Goal: Transaction & Acquisition: Purchase product/service

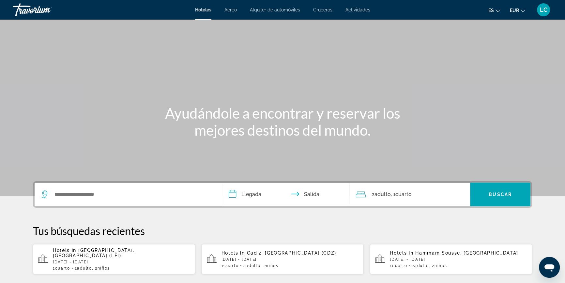
click at [324, 11] on span "Cruceros" at bounding box center [322, 9] width 19 height 5
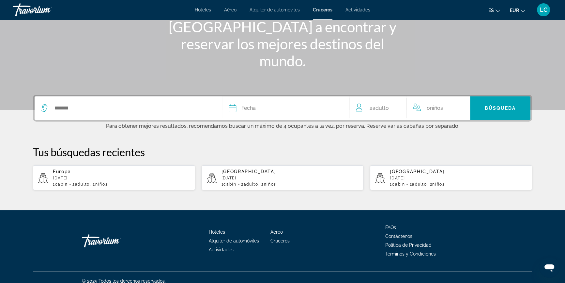
scroll to position [89, 0]
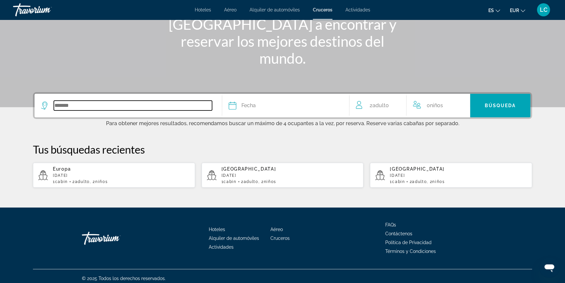
click at [111, 105] on input "Search widget" at bounding box center [133, 105] width 158 height 10
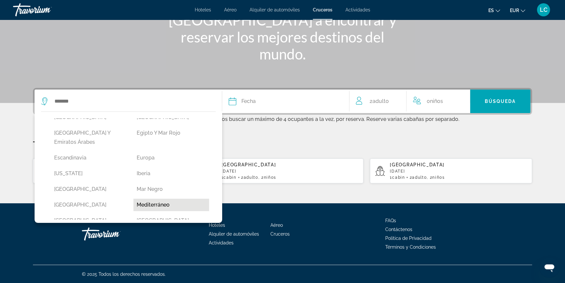
click at [148, 198] on button "Mediterráneo" at bounding box center [171, 204] width 76 height 12
type input "**********"
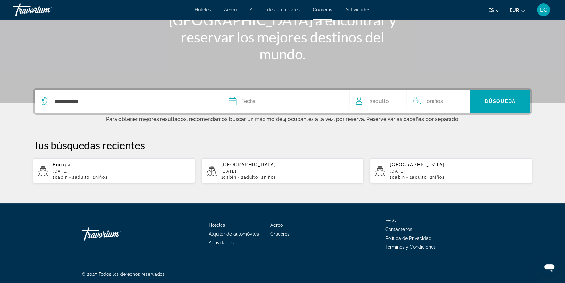
click at [253, 98] on span "Fecha" at bounding box center [248, 101] width 14 height 9
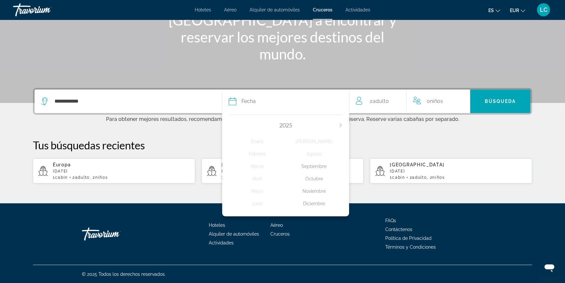
click at [340, 125] on icon "Next month" at bounding box center [341, 125] width 4 height 4
click at [315, 140] on div "[PERSON_NAME]" at bounding box center [314, 141] width 57 height 12
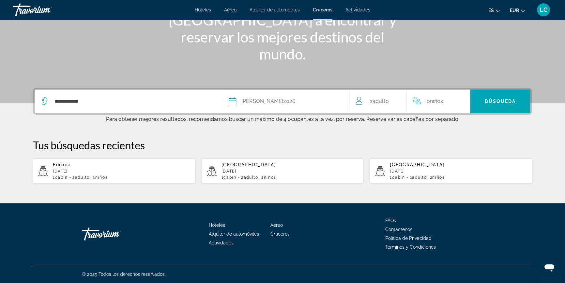
click at [431, 103] on span "0 Niño Niños" at bounding box center [435, 101] width 16 height 9
click at [461, 98] on icon "Increment children" at bounding box center [461, 100] width 6 height 8
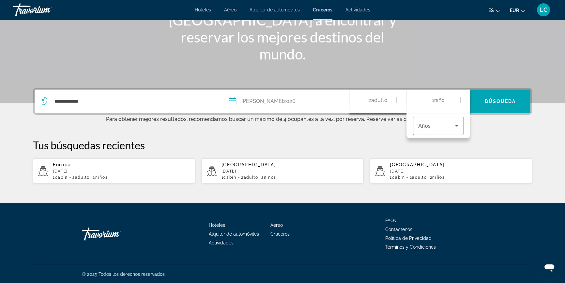
click at [461, 98] on icon "Increment children" at bounding box center [461, 100] width 6 height 8
click at [448, 120] on div "Travelers: 2 adults, 2 children" at bounding box center [438, 125] width 40 height 18
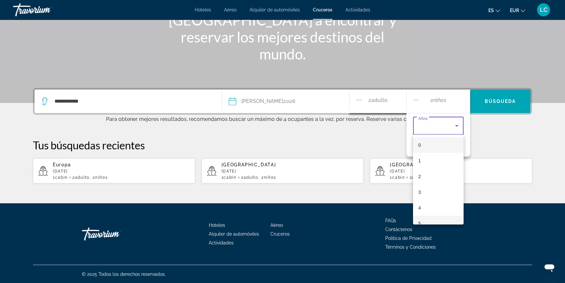
click at [429, 221] on mat-option "5" at bounding box center [438, 223] width 51 height 16
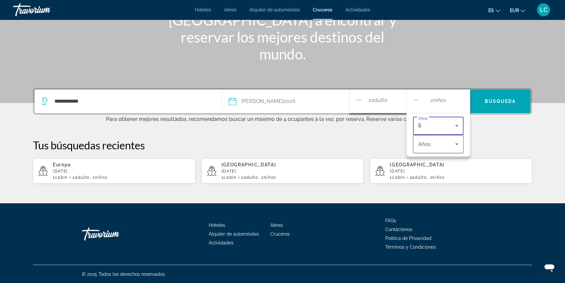
click at [434, 143] on span "Travelers: 2 adults, 2 children" at bounding box center [436, 144] width 37 height 8
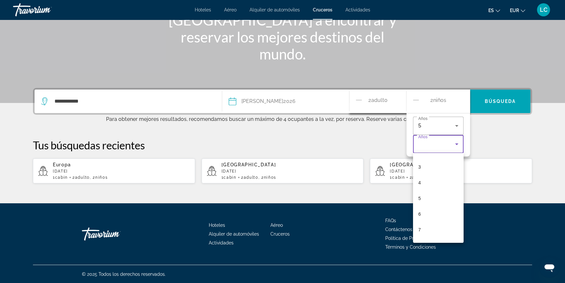
scroll to position [59, 0]
click at [431, 212] on mat-option "7" at bounding box center [438, 214] width 51 height 16
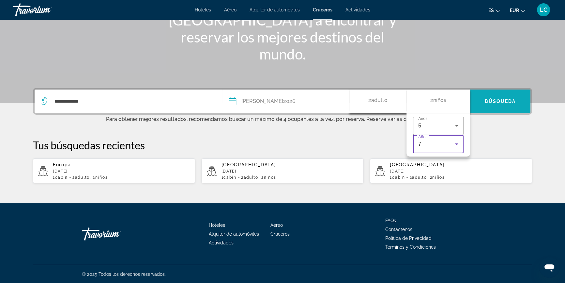
click at [494, 105] on span "Search widget" at bounding box center [500, 101] width 60 height 16
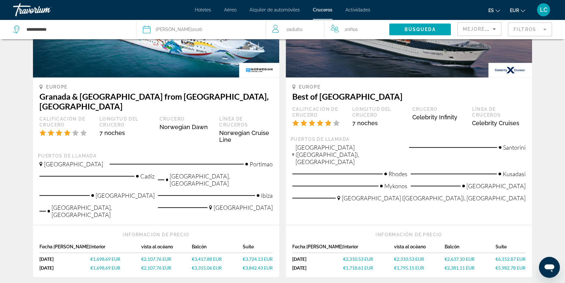
scroll to position [712, 0]
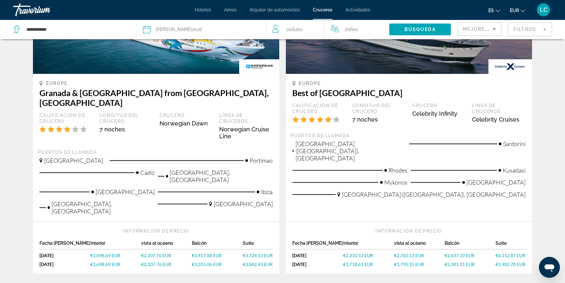
click at [477, 29] on span "Mejores descuentos" at bounding box center [495, 28] width 65 height 5
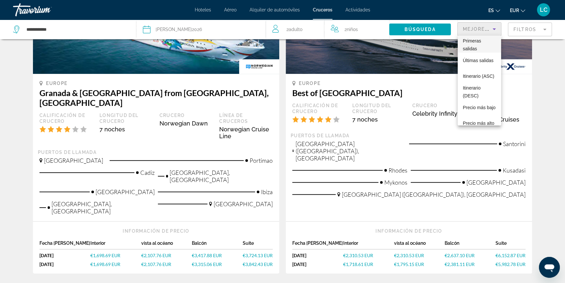
scroll to position [25, 0]
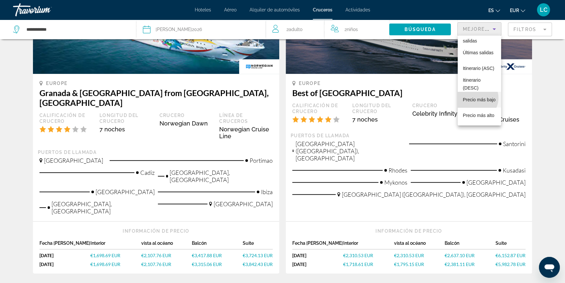
click at [475, 98] on span "Precio más bajo" at bounding box center [479, 99] width 33 height 5
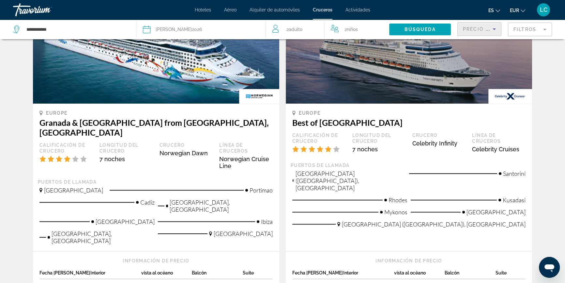
scroll to position [682, 0]
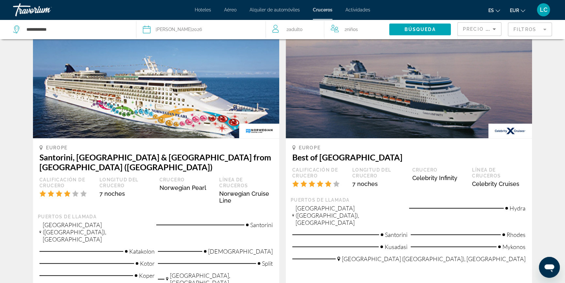
scroll to position [712, 0]
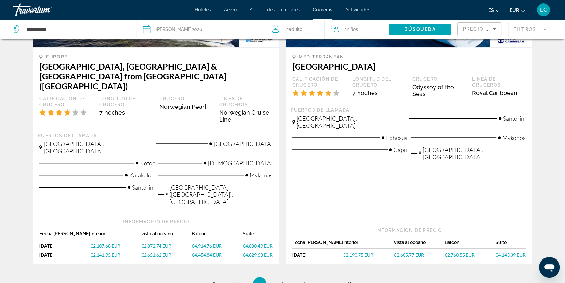
scroll to position [755, 0]
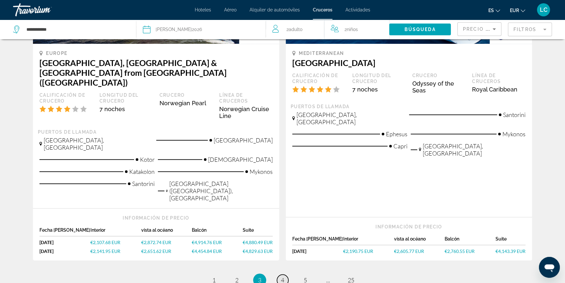
click at [281, 276] on span "4" at bounding box center [282, 279] width 3 height 7
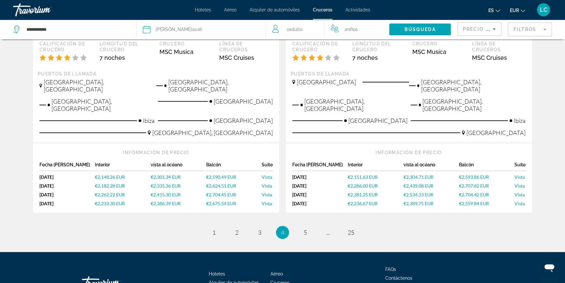
scroll to position [812, 0]
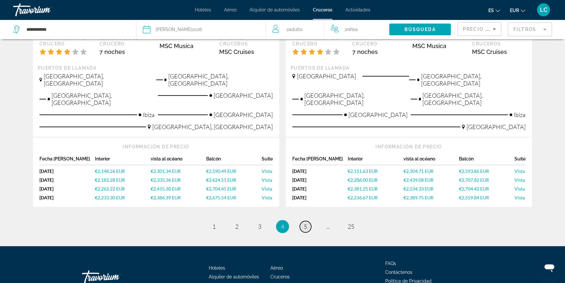
click at [306, 222] on span "5" at bounding box center [305, 225] width 3 height 7
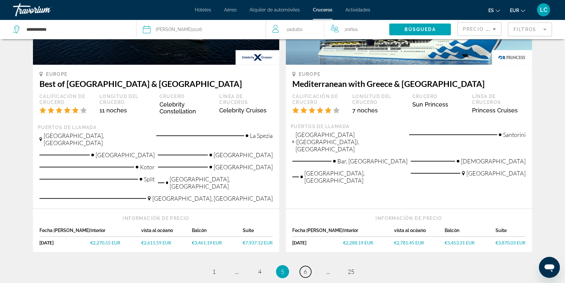
scroll to position [799, 0]
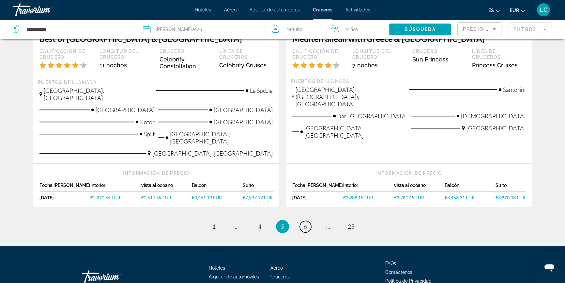
click at [306, 222] on span "6" at bounding box center [305, 225] width 3 height 7
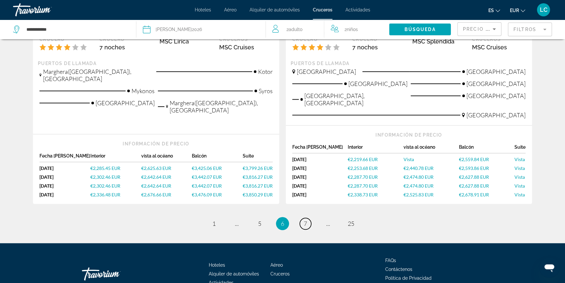
scroll to position [801, 0]
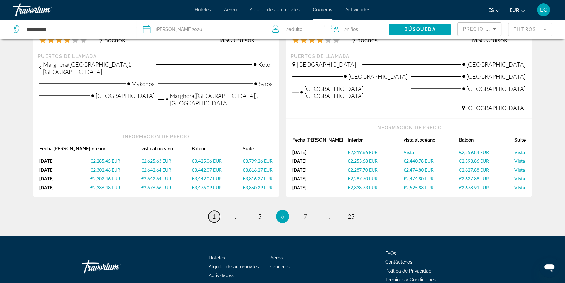
click at [215, 212] on span "1" at bounding box center [213, 215] width 3 height 7
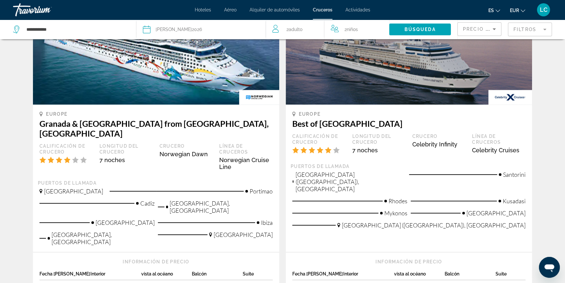
scroll to position [682, 0]
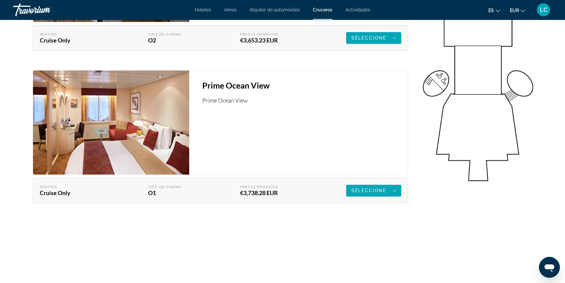
scroll to position [1067, 0]
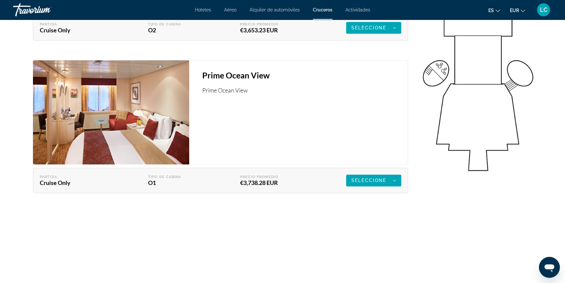
click at [393, 180] on icon "Main content" at bounding box center [394, 180] width 3 height 8
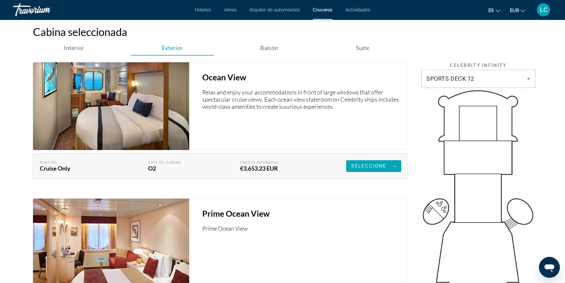
scroll to position [910, 0]
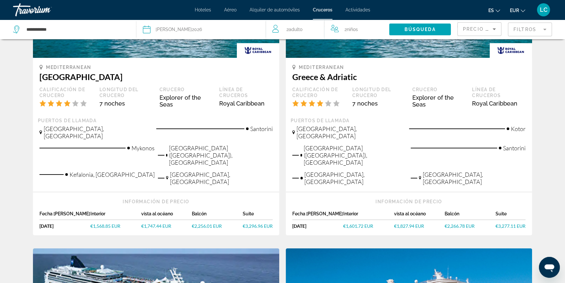
scroll to position [118, 0]
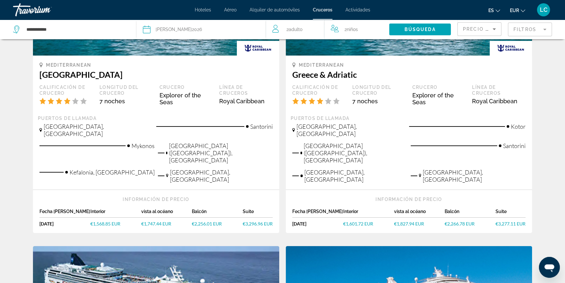
click at [155, 221] on span "€1,747.44 EUR" at bounding box center [156, 224] width 30 height 6
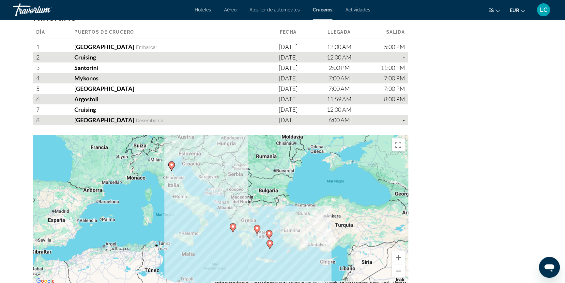
scroll to position [712, 0]
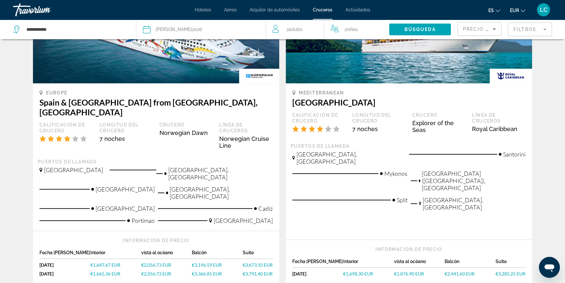
scroll to position [415, 0]
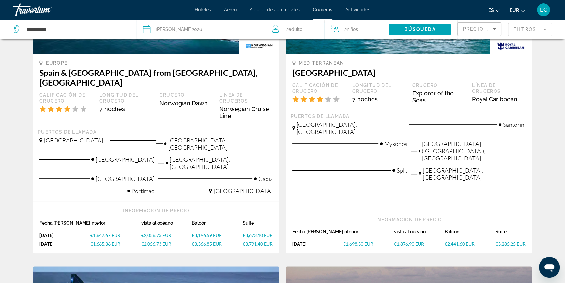
click at [408, 241] on span "€1,876.90 EUR" at bounding box center [409, 244] width 30 height 6
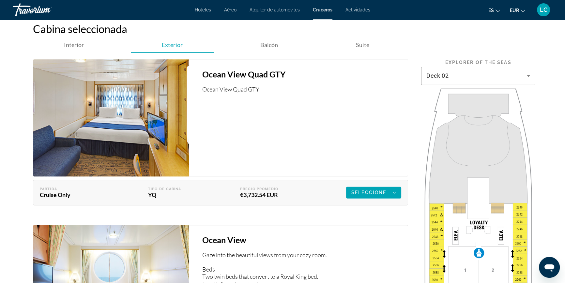
scroll to position [1014, 0]
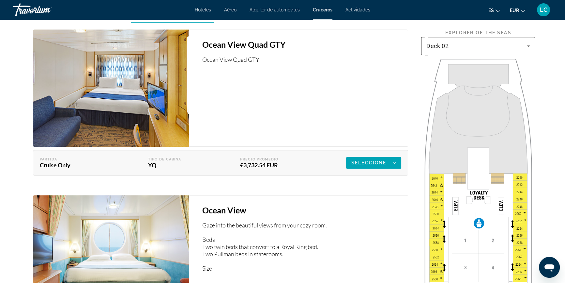
click at [527, 46] on icon "Main content" at bounding box center [529, 46] width 8 height 8
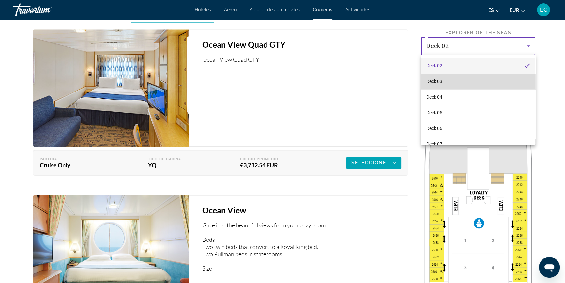
click at [500, 82] on mat-option "Deck 03" at bounding box center [478, 81] width 114 height 16
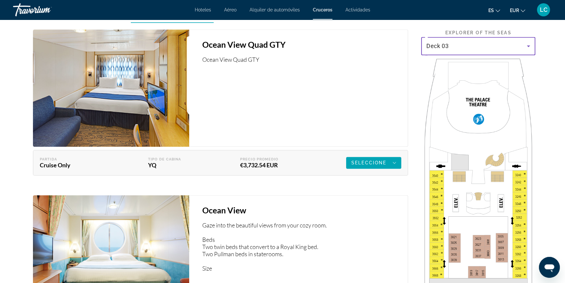
click at [519, 47] on div "Deck 03" at bounding box center [476, 46] width 100 height 8
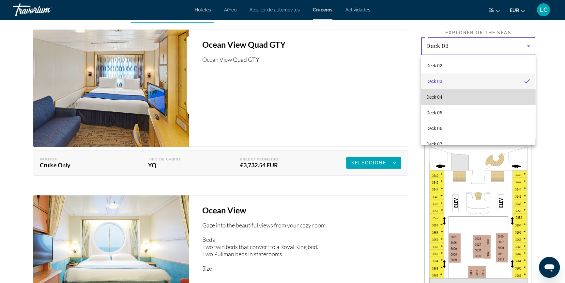
click at [495, 99] on mat-option "Deck 04" at bounding box center [478, 97] width 114 height 16
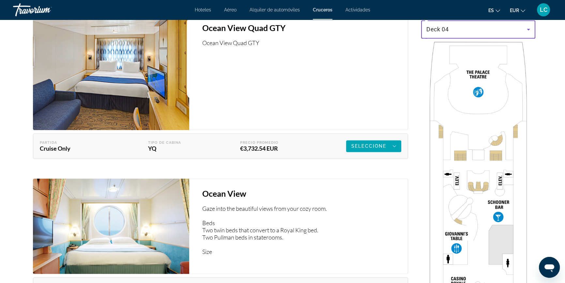
scroll to position [985, 0]
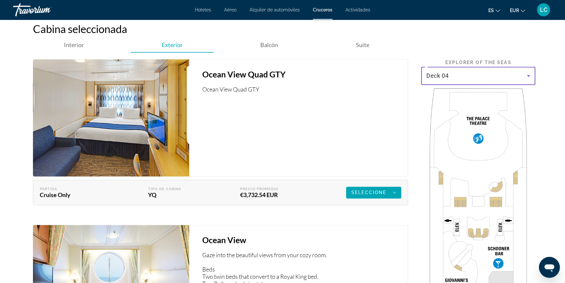
click at [525, 75] on icon "Main content" at bounding box center [529, 76] width 8 height 8
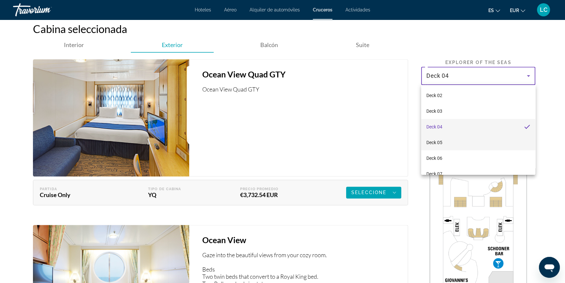
click at [491, 144] on mat-option "Deck 05" at bounding box center [478, 142] width 114 height 16
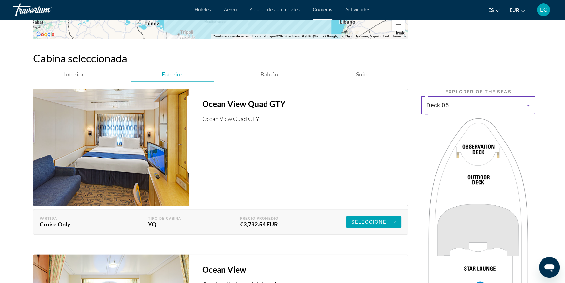
scroll to position [955, 0]
click at [528, 104] on icon "Main content" at bounding box center [529, 105] width 8 height 8
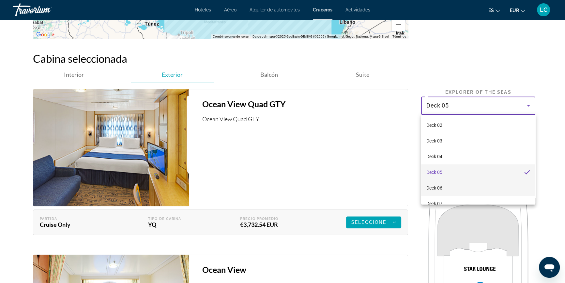
click at [496, 189] on mat-option "Deck 06" at bounding box center [478, 188] width 114 height 16
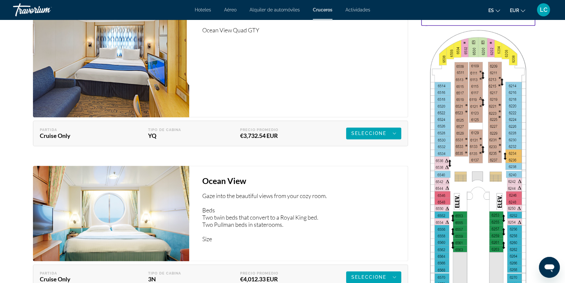
scroll to position [1044, 0]
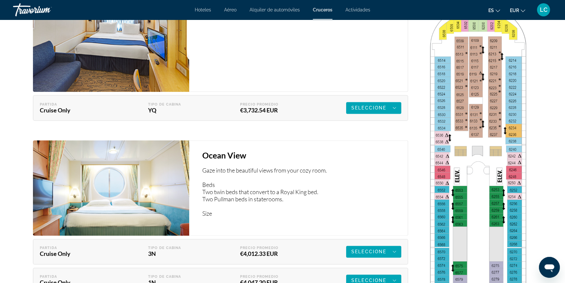
scroll to position [1103, 0]
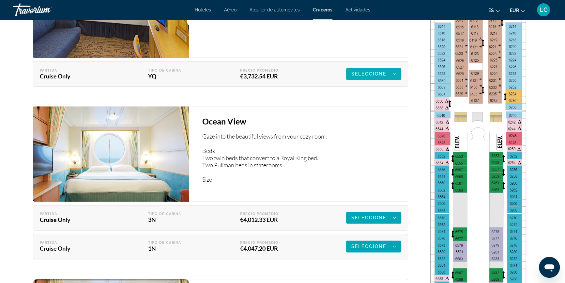
click at [384, 70] on div "Seleccione" at bounding box center [373, 74] width 45 height 8
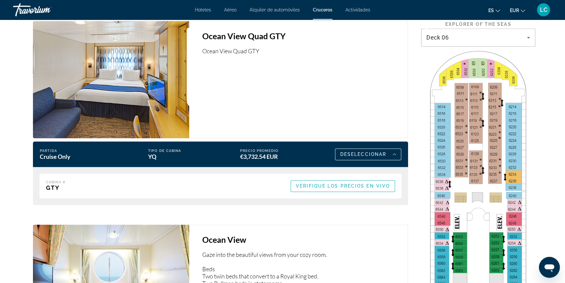
scroll to position [1014, 0]
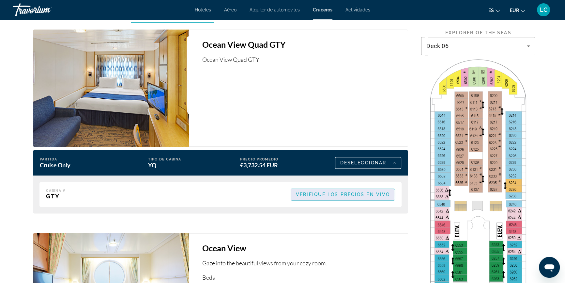
click at [343, 193] on span "Verifique los precios en vivo" at bounding box center [343, 194] width 94 height 5
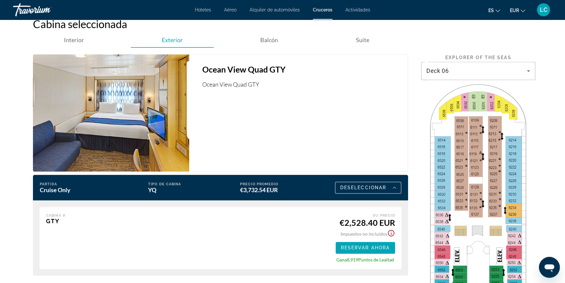
scroll to position [985, 0]
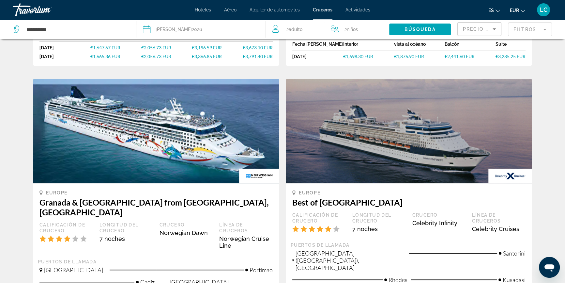
scroll to position [566, 0]
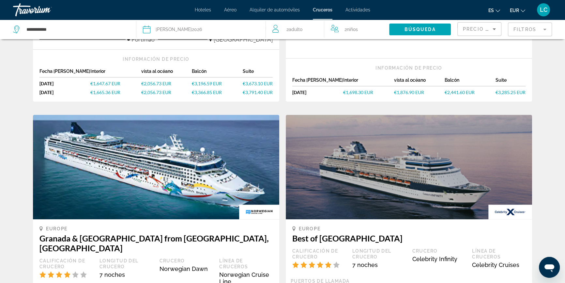
click at [529, 31] on mat-form-field "Filtros" at bounding box center [530, 30] width 44 height 14
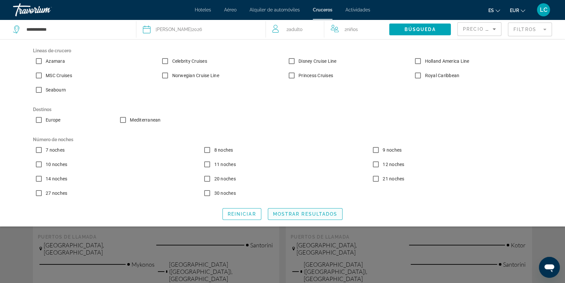
click at [288, 214] on span "Mostrar resultados" at bounding box center [305, 213] width 65 height 5
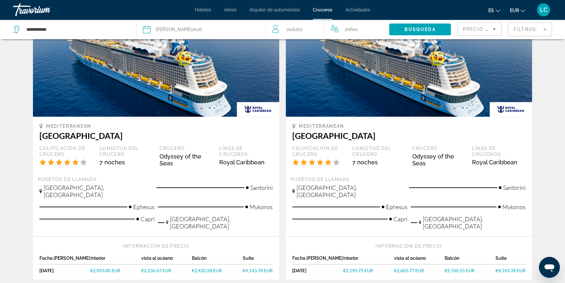
scroll to position [652, 0]
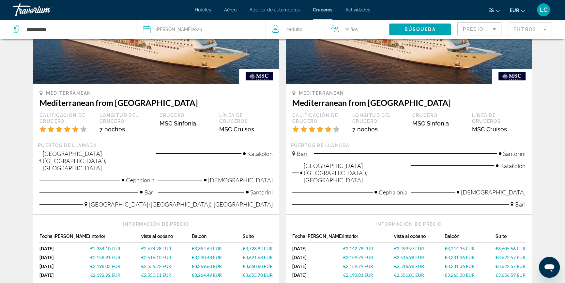
scroll to position [100, 0]
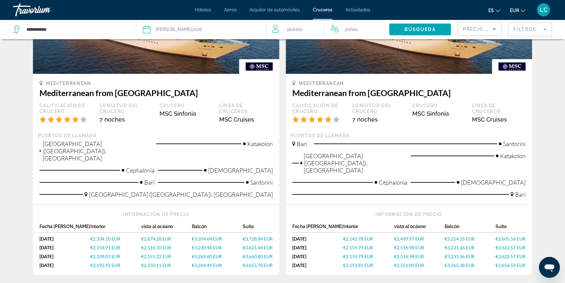
click at [355, 253] on span "€2,159.79 EUR" at bounding box center [358, 256] width 30 height 6
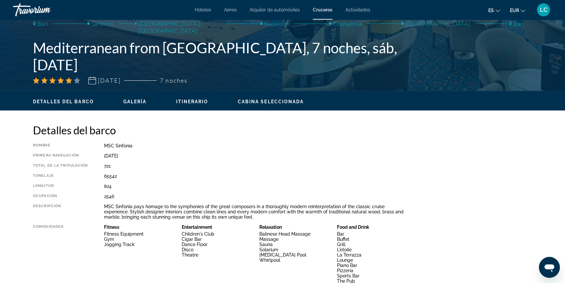
scroll to position [118, 0]
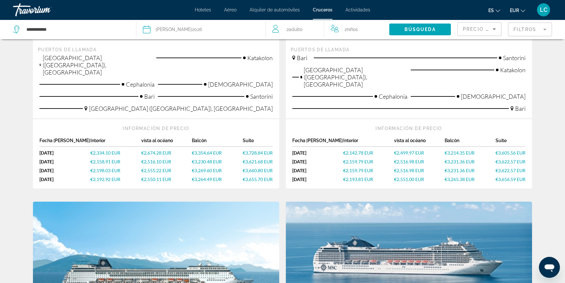
scroll to position [178, 0]
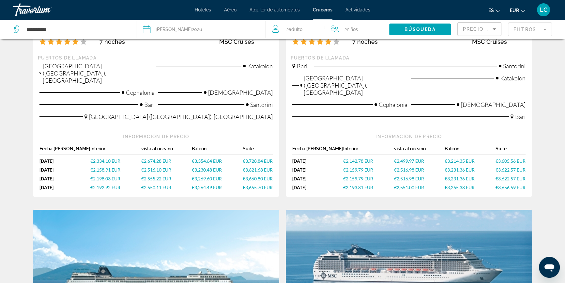
click at [402, 176] on span "€2,516.98 EUR" at bounding box center [409, 179] width 30 height 6
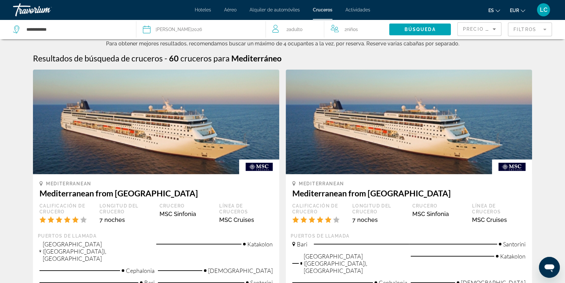
click at [351, 28] on span "Niños" at bounding box center [352, 29] width 11 height 5
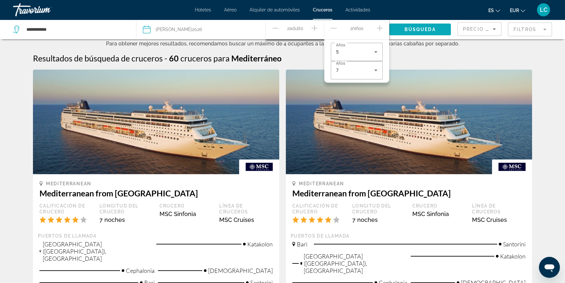
click at [424, 29] on span "Búsqueda" at bounding box center [420, 29] width 31 height 5
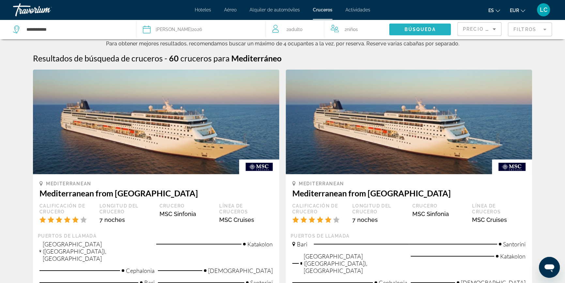
click at [424, 28] on span "Búsqueda" at bounding box center [420, 29] width 31 height 5
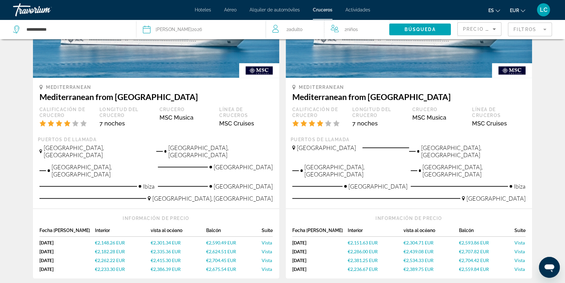
scroll to position [741, 0]
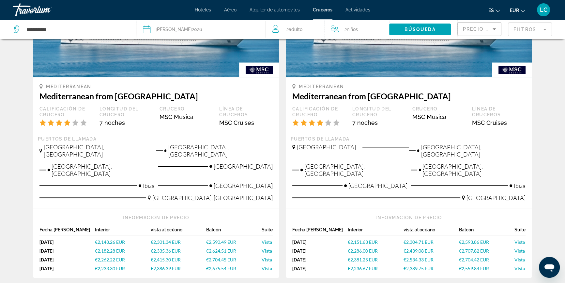
click at [109, 248] on span "€2,182.28 EUR" at bounding box center [110, 251] width 30 height 6
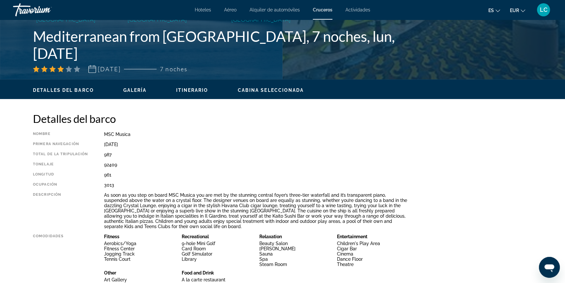
scroll to position [121, 0]
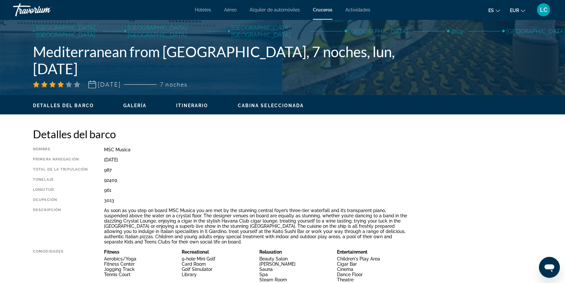
click at [190, 104] on span "Itinerario" at bounding box center [192, 105] width 32 height 5
click at [192, 103] on span "Itinerario" at bounding box center [192, 105] width 32 height 5
click at [133, 108] on button "Galería" at bounding box center [134, 105] width 23 height 6
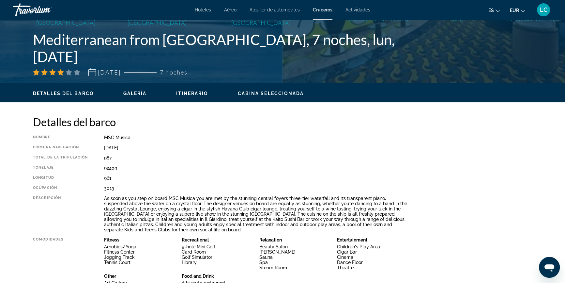
scroll to position [0, 0]
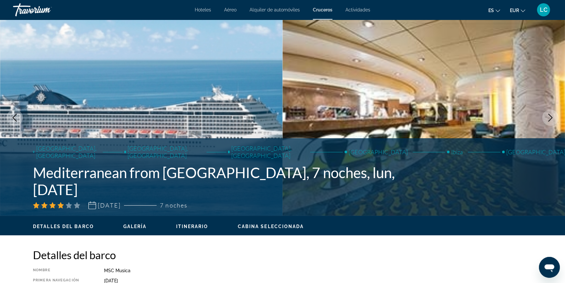
click at [327, 12] on div "Hoteles Aéreo Alquiler de automóviles Cruceros Actividades Hoteles Aéreo Alquil…" at bounding box center [282, 9] width 565 height 17
click at [323, 8] on span "Cruceros" at bounding box center [323, 9] width 20 height 5
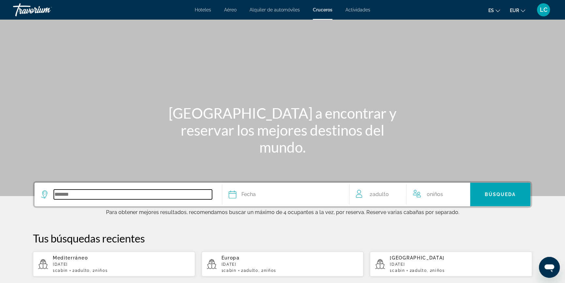
click at [111, 195] on input "Search widget" at bounding box center [133, 194] width 158 height 10
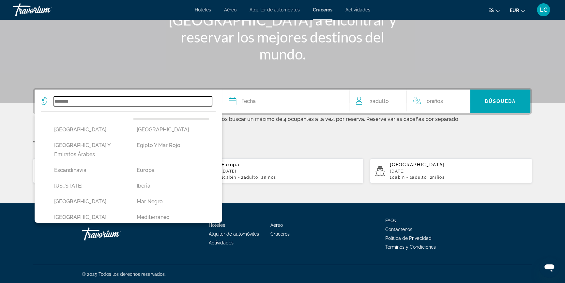
scroll to position [89, 0]
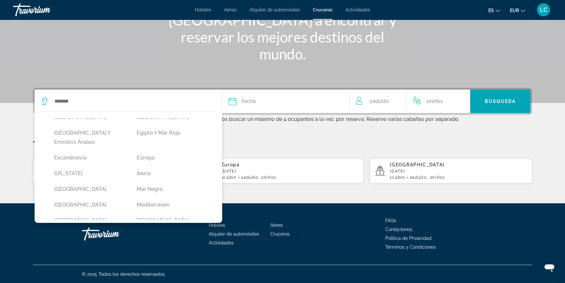
click at [168, 198] on button "Mediterráneo" at bounding box center [171, 204] width 76 height 12
type input "**********"
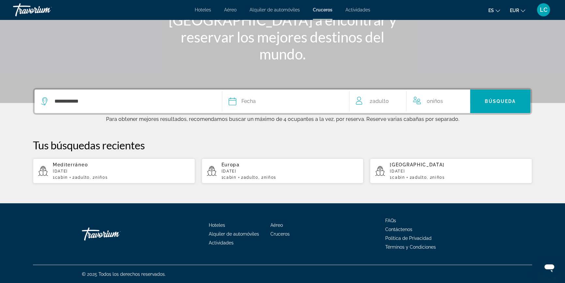
click at [274, 108] on button "Fecha Enero Febrero Marzo [PERSON_NAME] Junio [PERSON_NAME] Octubre Noviembre D…" at bounding box center [286, 100] width 114 height 23
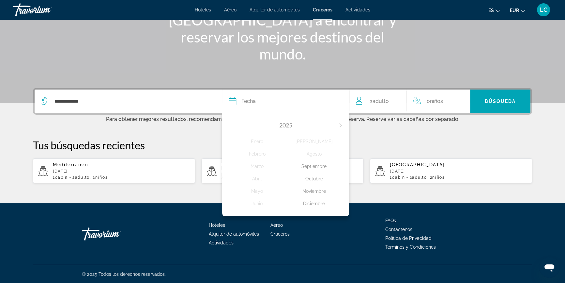
click at [343, 126] on icon "Next month" at bounding box center [341, 125] width 4 height 4
click at [320, 141] on div "[PERSON_NAME]" at bounding box center [314, 141] width 57 height 12
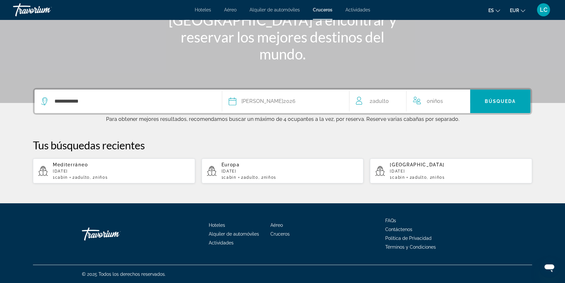
click at [424, 102] on div "0 Niño Niños" at bounding box center [438, 101] width 51 height 9
click at [461, 100] on icon "Increment children" at bounding box center [461, 100] width 6 height 6
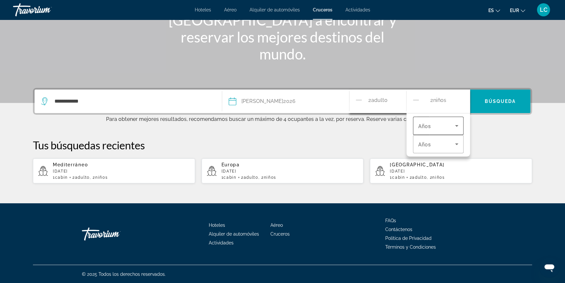
click at [438, 126] on span "Travelers: 2 adults, 2 children" at bounding box center [436, 126] width 37 height 8
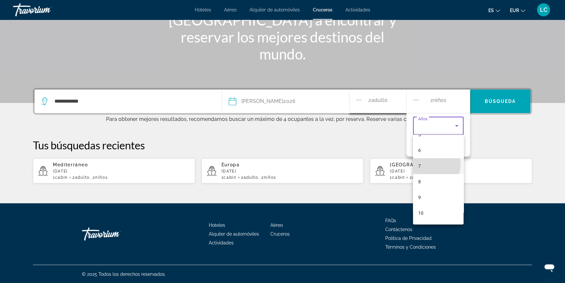
click at [428, 163] on mat-option "7" at bounding box center [438, 166] width 51 height 16
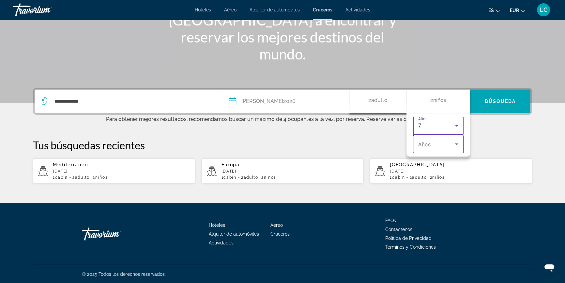
click at [427, 145] on span "Años" at bounding box center [424, 144] width 12 height 6
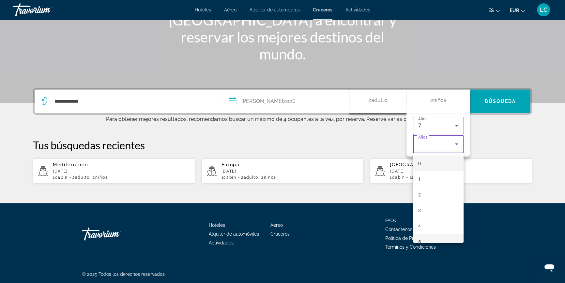
click at [427, 236] on mat-option "5" at bounding box center [438, 242] width 51 height 16
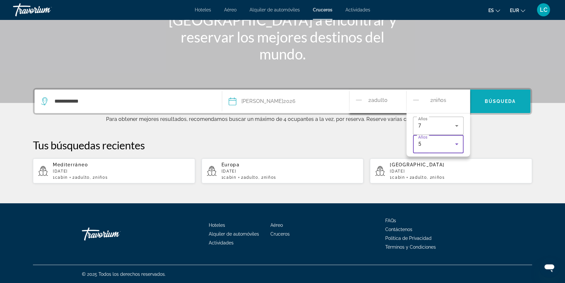
click at [495, 105] on span "Search widget" at bounding box center [500, 101] width 60 height 16
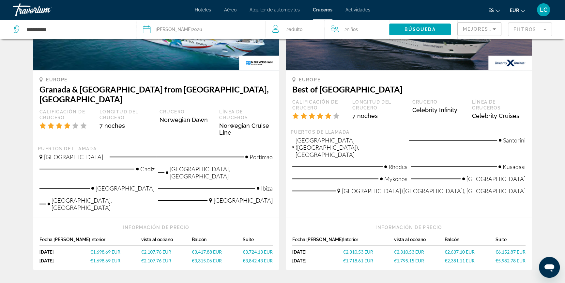
scroll to position [744, 0]
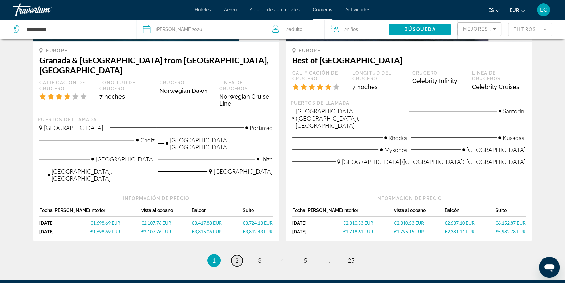
click at [236, 256] on span "2" at bounding box center [236, 259] width 3 height 7
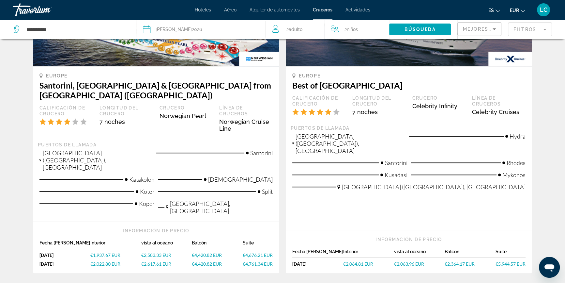
scroll to position [781, 0]
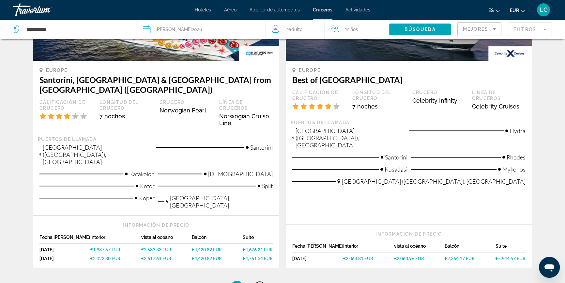
click at [261, 282] on span "3" at bounding box center [259, 286] width 3 height 7
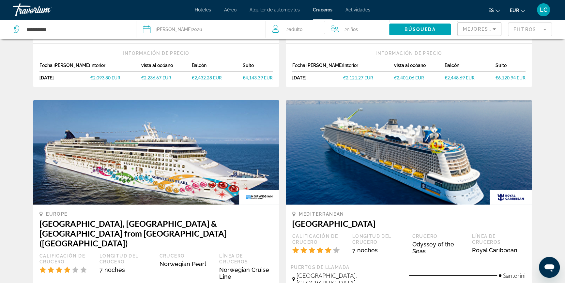
scroll to position [652, 0]
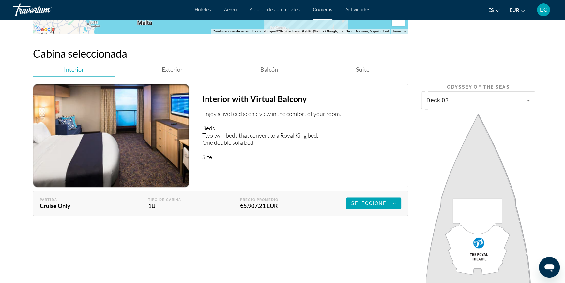
scroll to position [1038, 0]
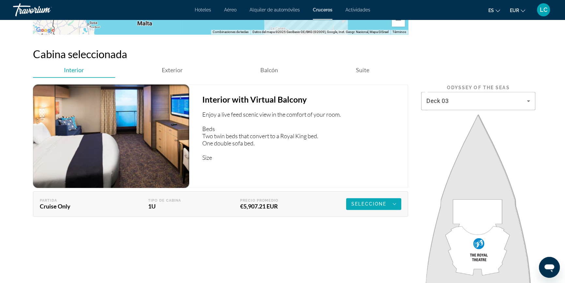
click at [361, 201] on span "Seleccione" at bounding box center [368, 203] width 35 height 5
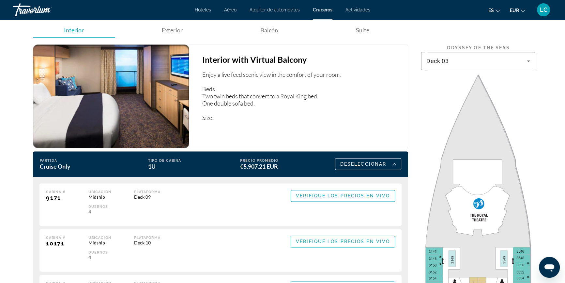
scroll to position [1097, 0]
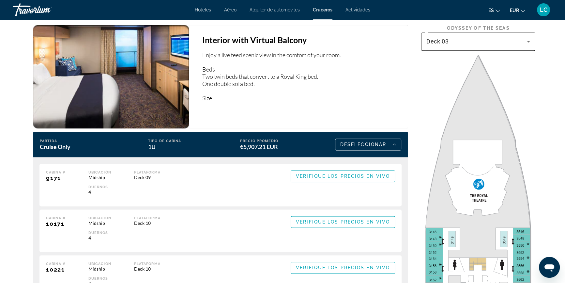
click at [507, 39] on div "Deck 03" at bounding box center [476, 42] width 100 height 8
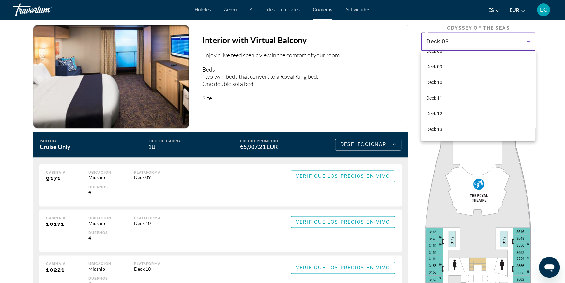
scroll to position [89, 0]
click at [484, 63] on mat-option "Deck 09" at bounding box center [478, 66] width 114 height 16
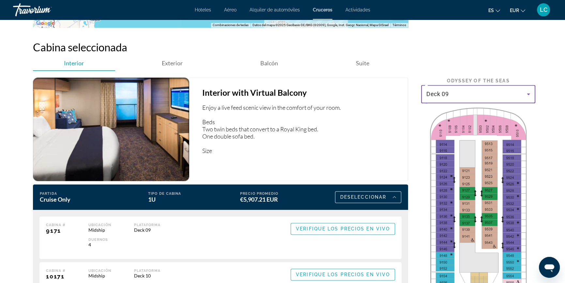
scroll to position [1038, 0]
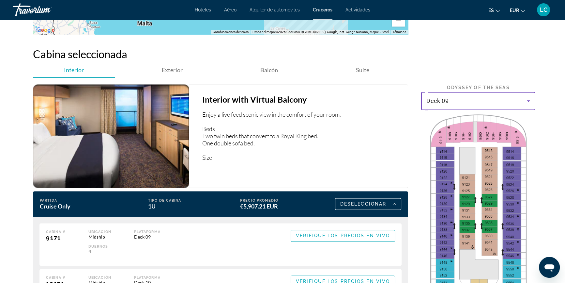
click at [503, 98] on div "Deck 09" at bounding box center [476, 101] width 100 height 8
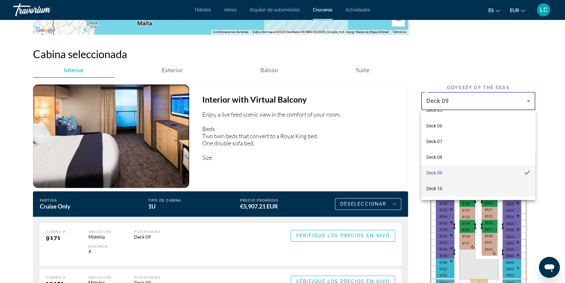
scroll to position [52, 0]
click at [463, 176] on mat-option "Deck 10" at bounding box center [478, 178] width 114 height 16
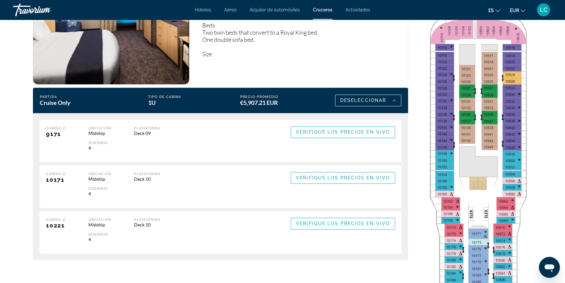
scroll to position [1127, 0]
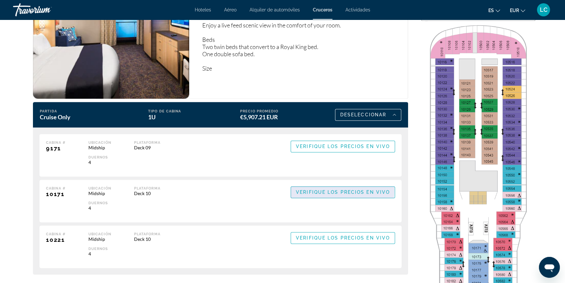
click at [334, 189] on span "Verifique los precios en vivo" at bounding box center [343, 191] width 94 height 5
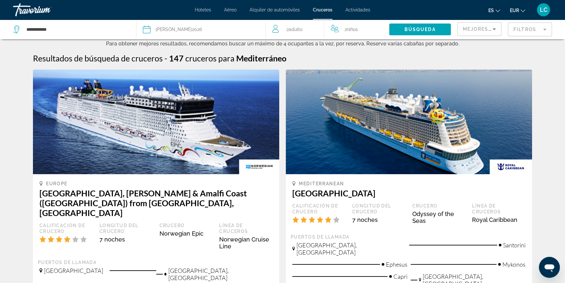
click at [535, 29] on mat-form-field "Filtros" at bounding box center [530, 30] width 44 height 14
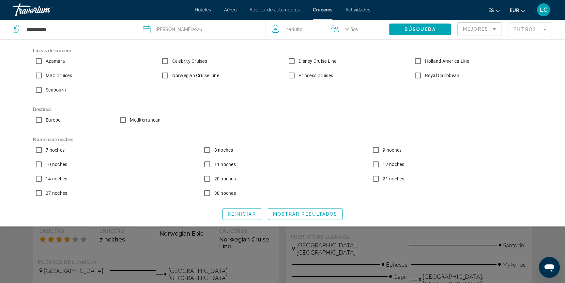
click at [190, 30] on div "[PERSON_NAME] 2026" at bounding box center [201, 29] width 116 height 9
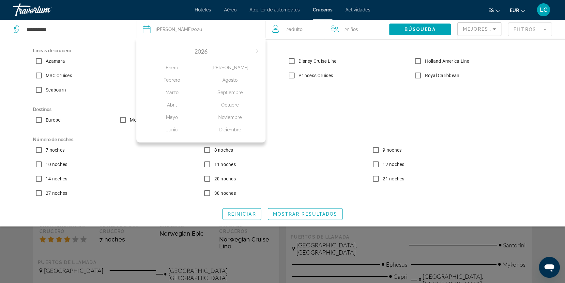
click at [234, 81] on div "Agosto" at bounding box center [230, 80] width 58 height 12
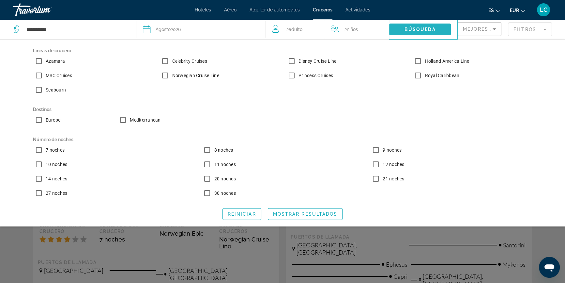
click at [412, 31] on span "Búsqueda" at bounding box center [420, 29] width 31 height 5
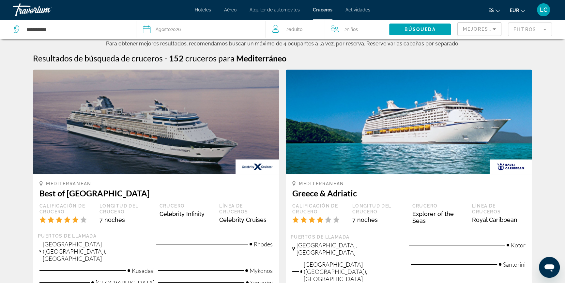
click at [521, 30] on mat-form-field "Filtros" at bounding box center [530, 30] width 44 height 14
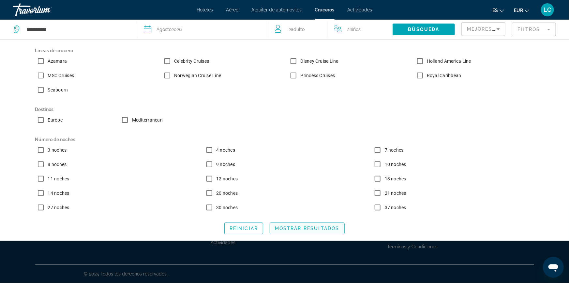
click at [329, 231] on span "Mostrar resultados" at bounding box center [307, 227] width 65 height 5
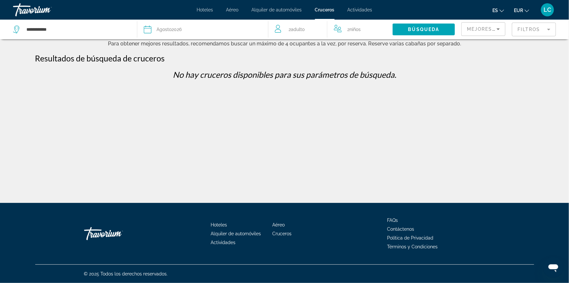
click at [532, 30] on mat-form-field "Filtros" at bounding box center [534, 30] width 44 height 14
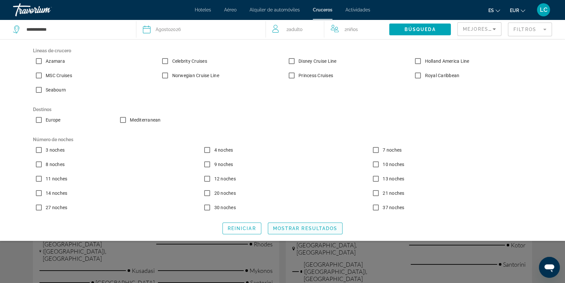
click at [300, 230] on span "Mostrar resultados" at bounding box center [305, 227] width 65 height 5
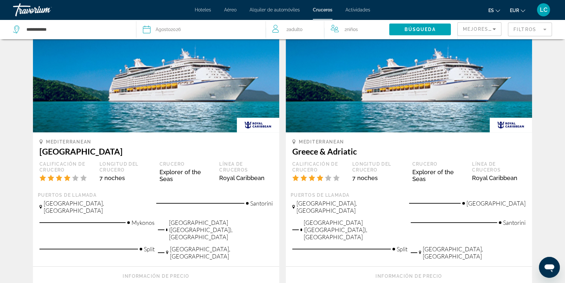
scroll to position [356, 0]
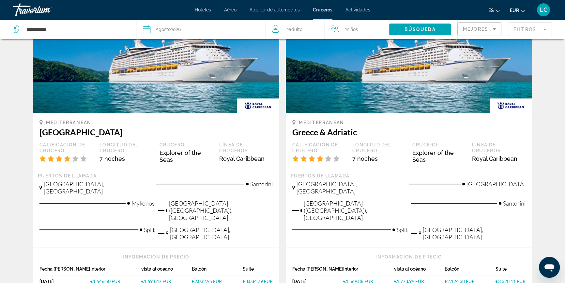
click at [477, 28] on span "Mejores descuentos" at bounding box center [495, 28] width 65 height 5
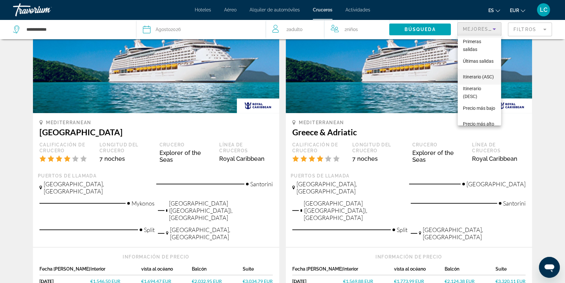
scroll to position [25, 0]
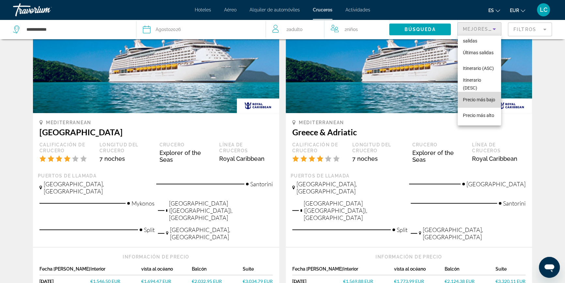
click at [479, 97] on span "Precio más bajo" at bounding box center [479, 99] width 32 height 5
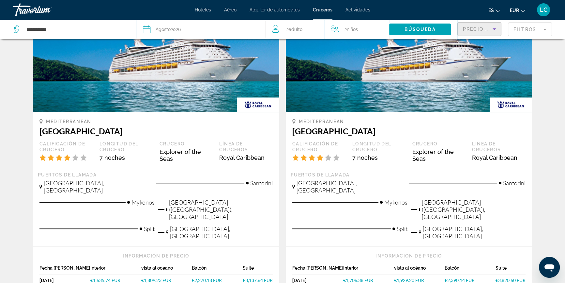
scroll to position [652, 0]
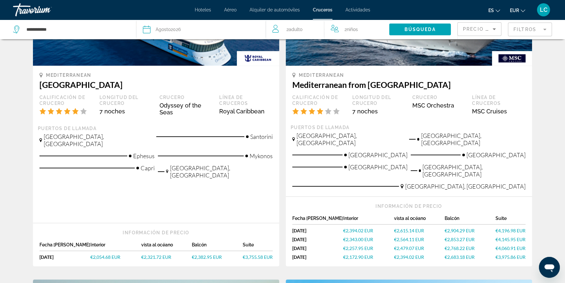
scroll to position [356, 0]
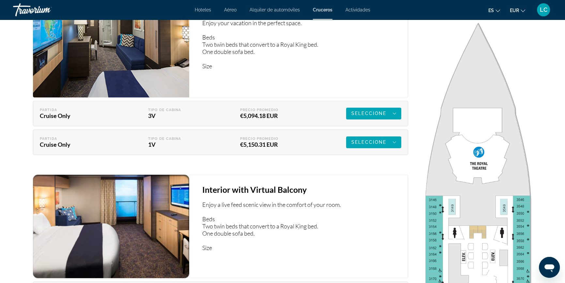
scroll to position [1157, 0]
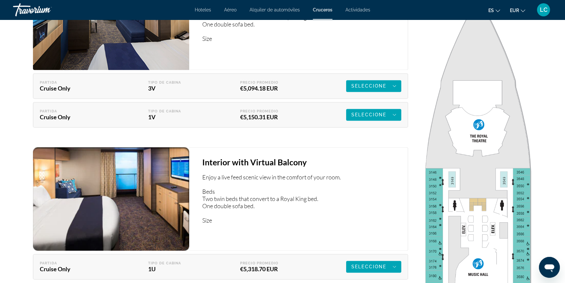
click at [373, 92] on span "Main content" at bounding box center [373, 86] width 55 height 16
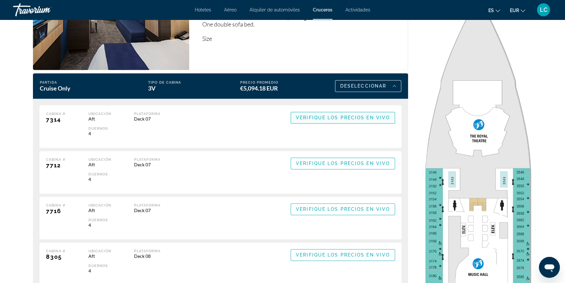
click at [326, 118] on span "Verifique los precios en vivo" at bounding box center [343, 117] width 94 height 5
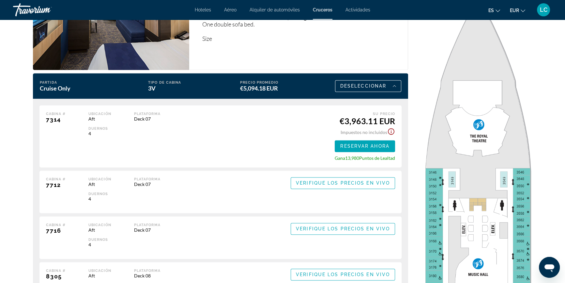
click at [324, 9] on span "Cruceros" at bounding box center [323, 9] width 20 height 5
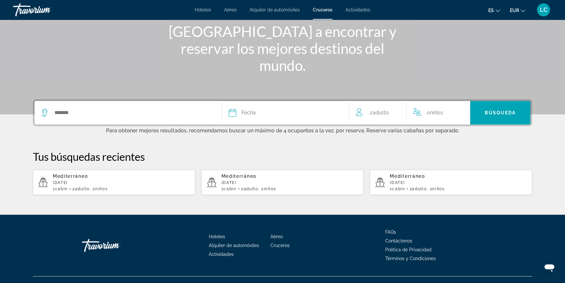
scroll to position [89, 0]
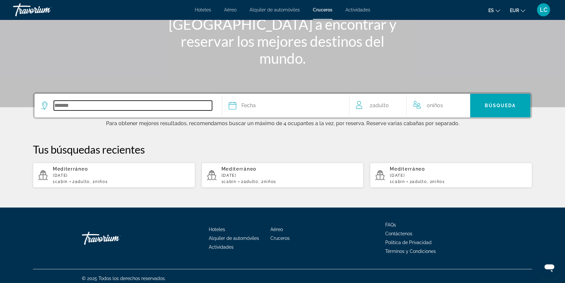
click at [119, 105] on input "Search widget" at bounding box center [133, 105] width 158 height 10
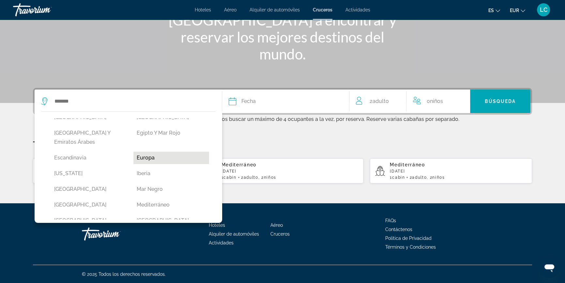
click at [146, 151] on button "Europa" at bounding box center [171, 157] width 76 height 12
type input "******"
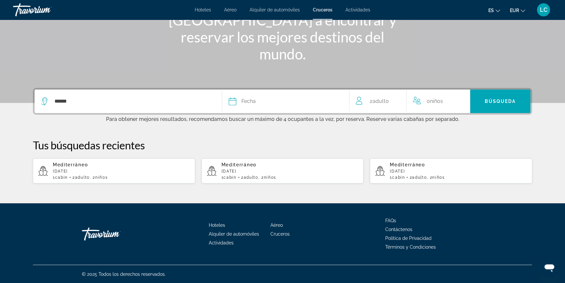
click at [314, 101] on div "Fecha" at bounding box center [286, 101] width 114 height 9
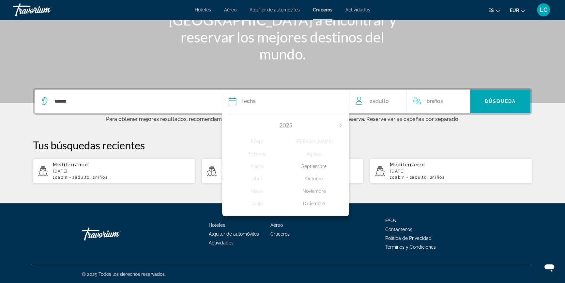
click at [343, 124] on div "2025 Enero Febrero Marzo [PERSON_NAME] Junio [PERSON_NAME] Octubre Noviembre Di…" at bounding box center [285, 163] width 127 height 105
click at [342, 123] on button "Next month" at bounding box center [341, 125] width 4 height 5
click at [315, 135] on div "[PERSON_NAME]" at bounding box center [314, 141] width 57 height 12
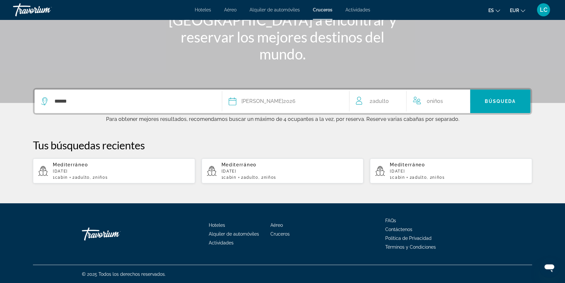
click at [444, 103] on div "0 Niño Niños" at bounding box center [438, 101] width 51 height 9
click at [462, 101] on icon "Increment children" at bounding box center [461, 100] width 6 height 8
click at [461, 101] on icon "Increment children" at bounding box center [461, 100] width 6 height 8
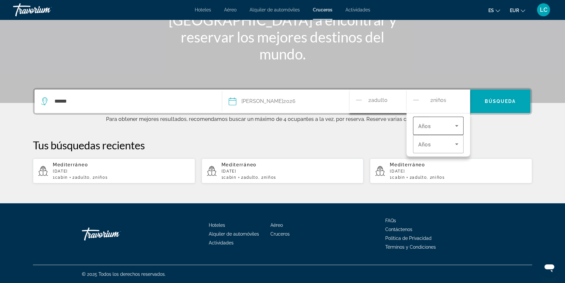
click at [445, 123] on span "Travelers: 2 adults, 2 children" at bounding box center [436, 126] width 37 height 8
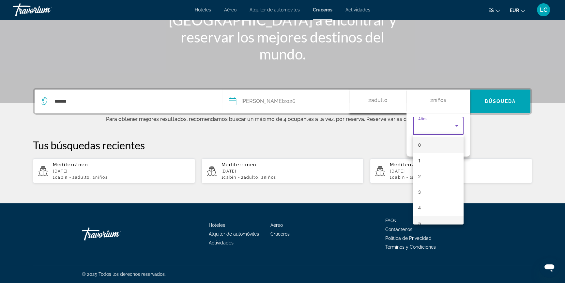
click at [428, 219] on mat-option "5" at bounding box center [438, 223] width 51 height 16
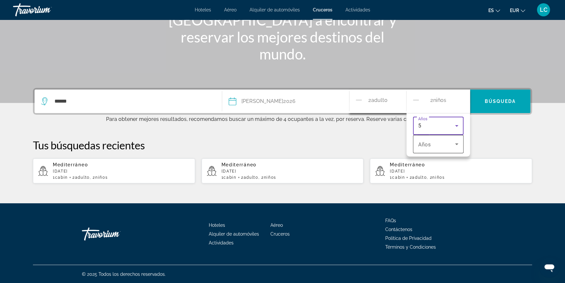
click at [433, 147] on div "Travelers: 2 adults, 2 children" at bounding box center [438, 144] width 40 height 18
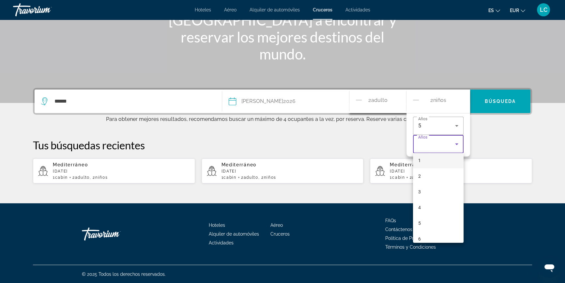
scroll to position [59, 0]
click at [431, 212] on mat-option "7" at bounding box center [438, 214] width 51 height 16
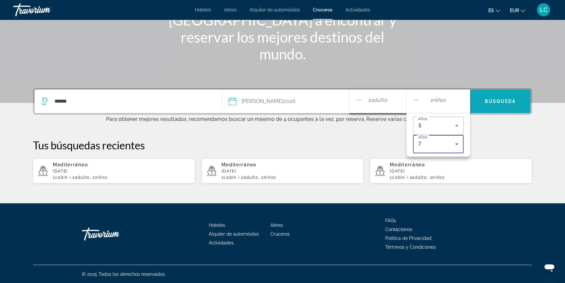
click at [495, 92] on span "Search widget" at bounding box center [500, 100] width 60 height 23
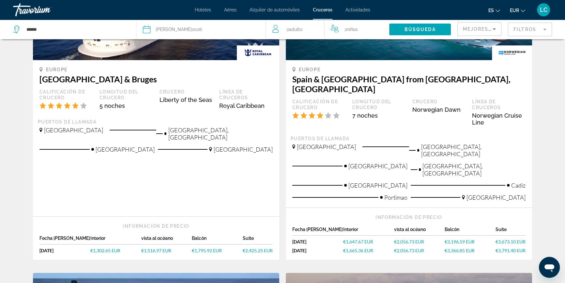
scroll to position [118, 0]
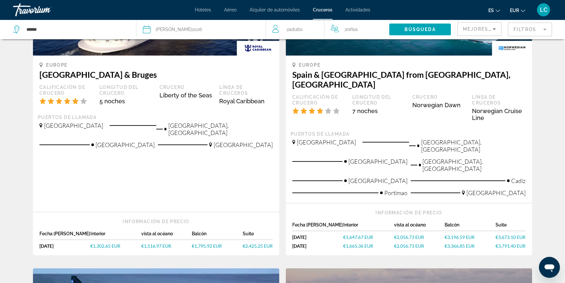
click at [523, 24] on mat-form-field "Filtros" at bounding box center [530, 30] width 44 height 14
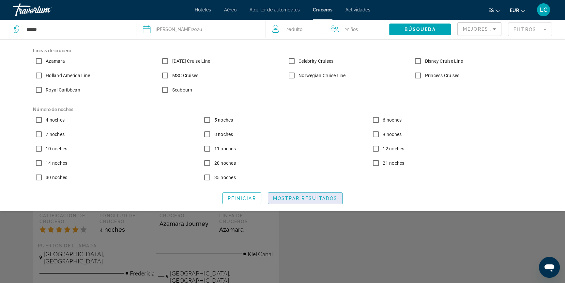
click at [285, 201] on span "Mostrar resultados" at bounding box center [305, 197] width 65 height 5
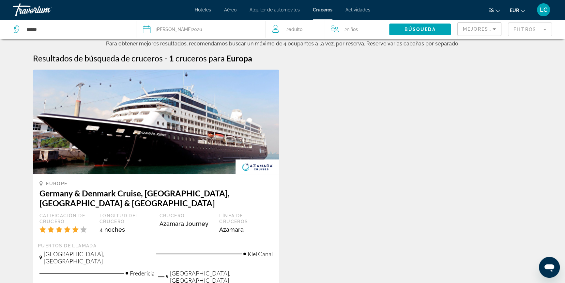
click at [518, 29] on mat-form-field "Filtros" at bounding box center [530, 30] width 44 height 14
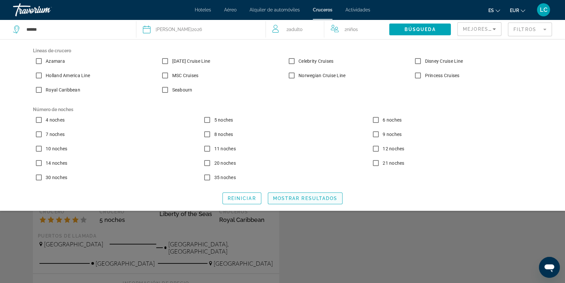
click at [297, 201] on span "Mostrar resultados" at bounding box center [305, 197] width 65 height 5
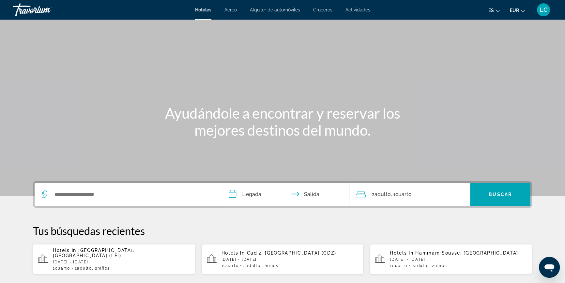
click at [331, 10] on span "Cruceros" at bounding box center [322, 9] width 19 height 5
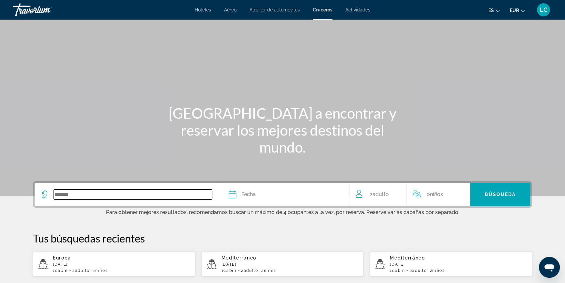
click at [154, 192] on input "Search widget" at bounding box center [133, 194] width 158 height 10
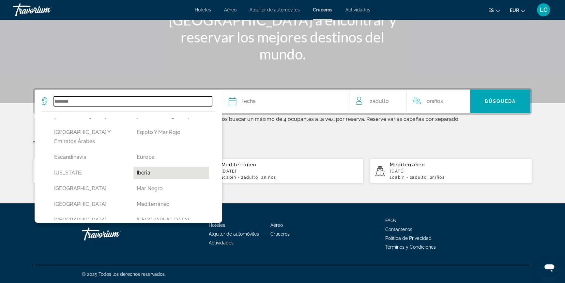
scroll to position [118, 0]
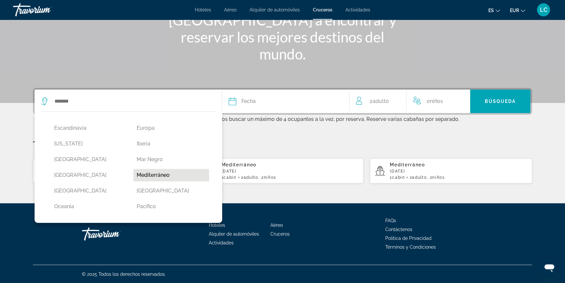
click at [169, 169] on button "Mediterráneo" at bounding box center [171, 175] width 76 height 12
type input "**********"
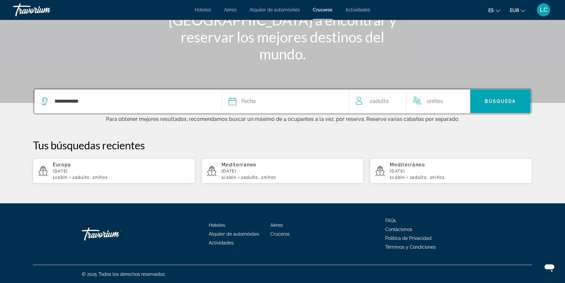
click at [260, 95] on button "Fecha Enero Febrero Marzo [PERSON_NAME] Junio [PERSON_NAME] Octubre Noviembre D…" at bounding box center [286, 100] width 114 height 23
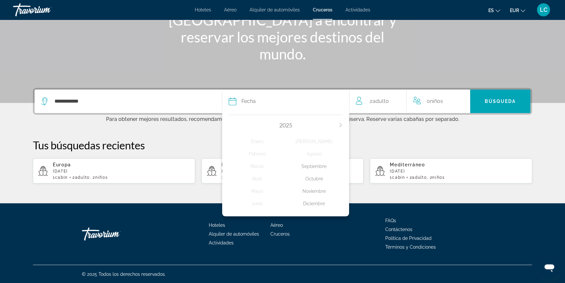
click at [339, 126] on icon "Next month" at bounding box center [341, 125] width 4 height 4
click at [322, 139] on div "[PERSON_NAME]" at bounding box center [314, 141] width 57 height 12
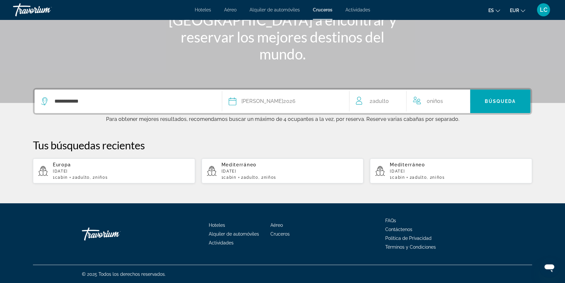
click at [437, 101] on span "Niños" at bounding box center [436, 101] width 13 height 6
click at [451, 98] on div "0 Niño Niños" at bounding box center [438, 101] width 51 height 11
click at [460, 98] on icon "Increment children" at bounding box center [461, 100] width 6 height 8
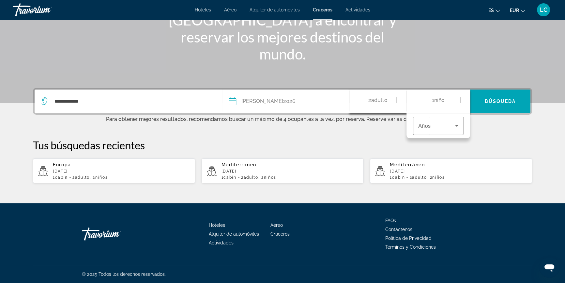
click at [460, 98] on icon "Increment children" at bounding box center [461, 100] width 6 height 8
click at [448, 126] on span "Travelers: 2 adults, 2 children" at bounding box center [436, 126] width 37 height 8
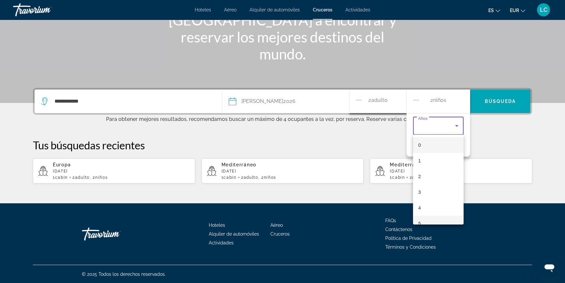
click at [437, 218] on mat-option "5" at bounding box center [438, 223] width 51 height 16
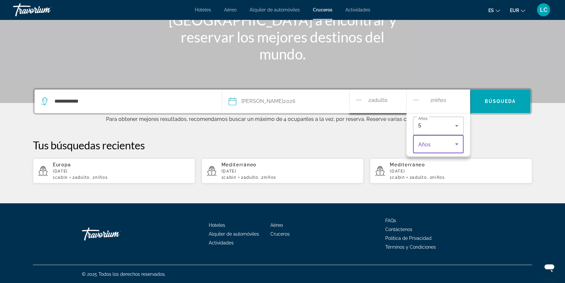
click at [437, 145] on span "Travelers: 2 adults, 2 children" at bounding box center [436, 144] width 37 height 8
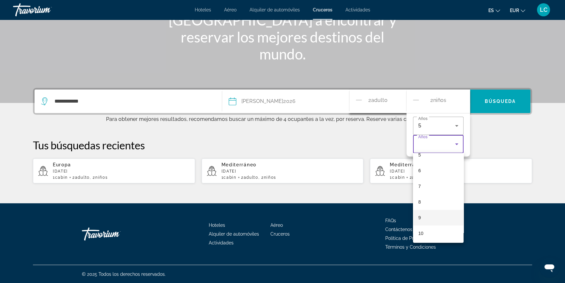
scroll to position [89, 0]
click at [427, 179] on mat-option "7" at bounding box center [438, 184] width 51 height 16
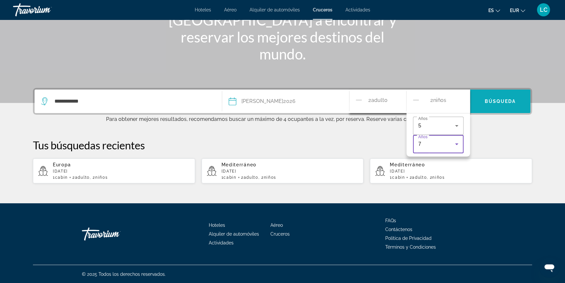
click at [494, 107] on span "Search widget" at bounding box center [500, 101] width 60 height 16
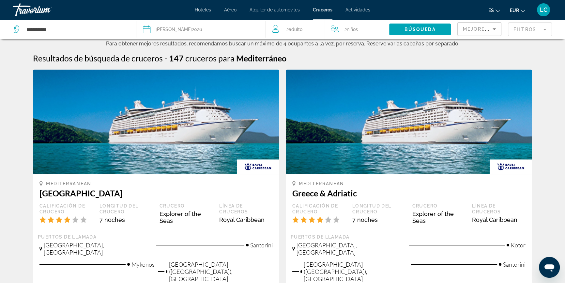
click at [521, 27] on mat-form-field "Filtros" at bounding box center [530, 30] width 44 height 14
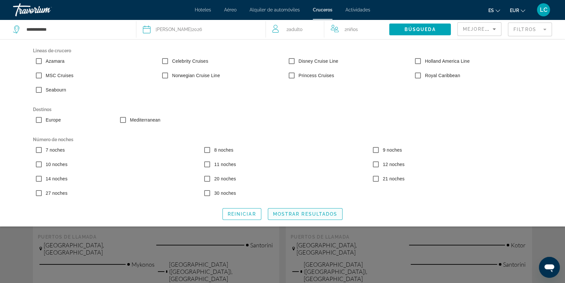
click at [317, 215] on span "Mostrar resultados" at bounding box center [305, 213] width 65 height 5
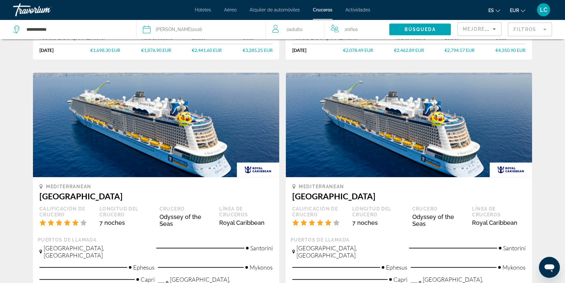
scroll to position [593, 0]
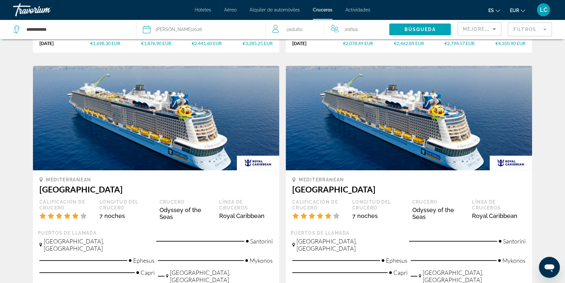
click at [477, 31] on span "Mejores descuentos" at bounding box center [495, 28] width 65 height 5
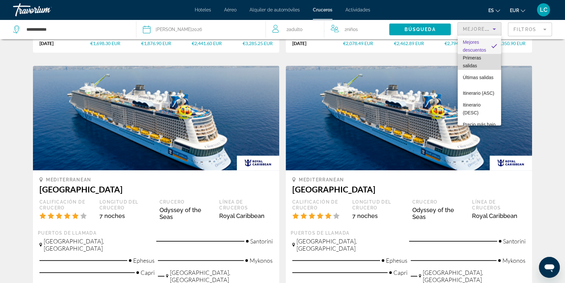
click at [482, 62] on span "Primeras salidas" at bounding box center [479, 62] width 33 height 16
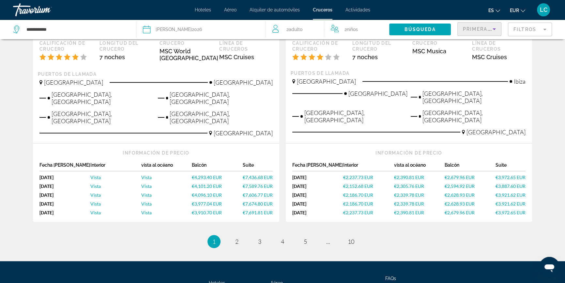
scroll to position [830, 0]
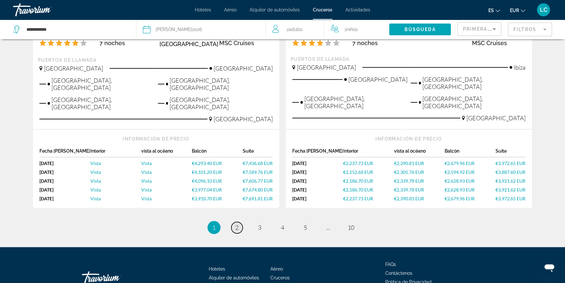
click at [238, 223] on span "2" at bounding box center [236, 226] width 3 height 7
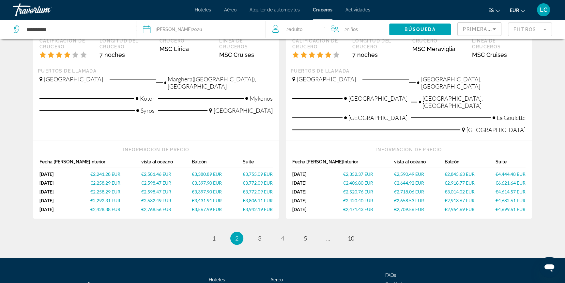
scroll to position [830, 0]
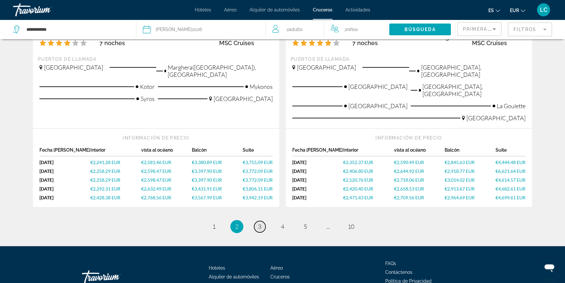
click at [262, 221] on link "page 3" at bounding box center [259, 226] width 11 height 11
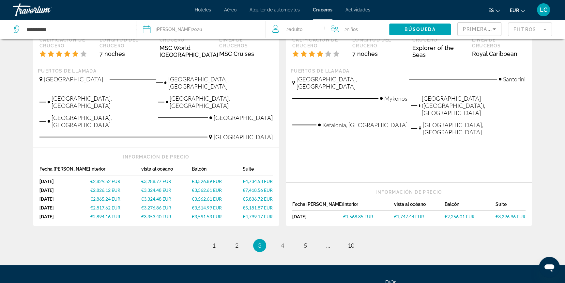
scroll to position [830, 0]
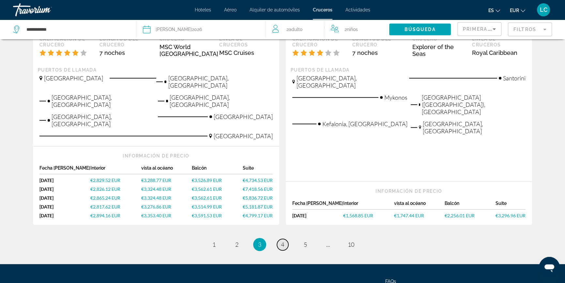
click at [281, 240] on span "4" at bounding box center [282, 243] width 3 height 7
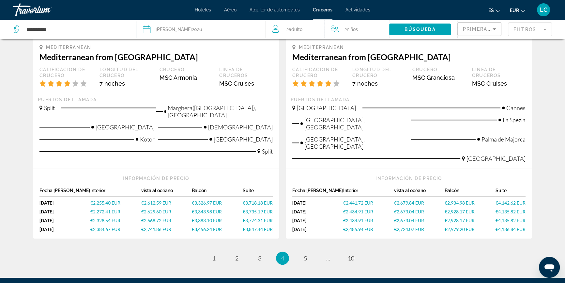
scroll to position [803, 0]
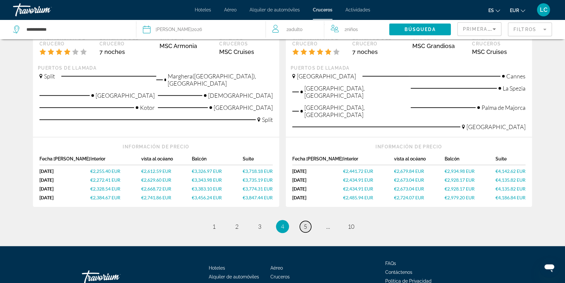
click at [304, 222] on span "5" at bounding box center [305, 225] width 3 height 7
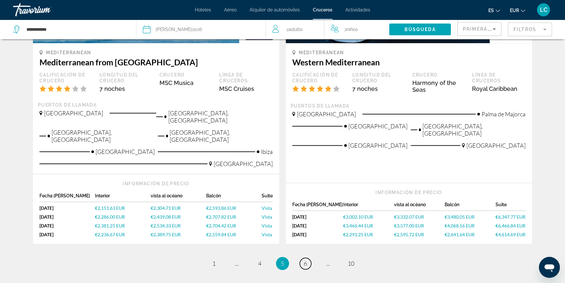
scroll to position [771, 0]
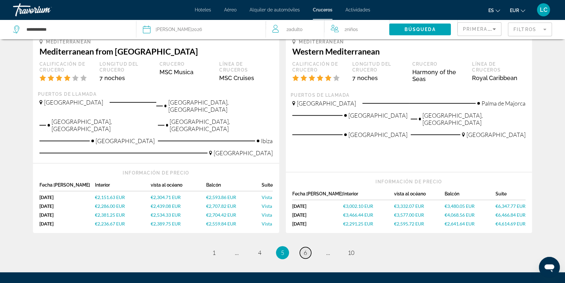
click at [306, 249] on span "6" at bounding box center [305, 252] width 3 height 7
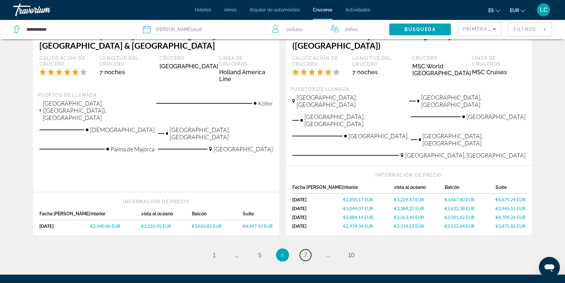
scroll to position [803, 0]
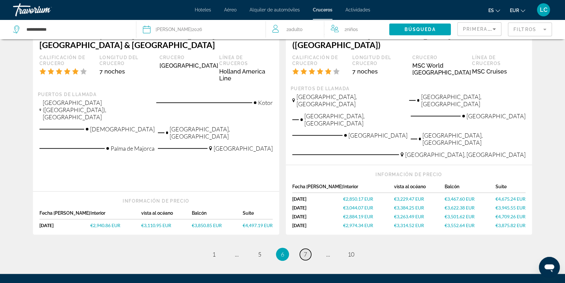
click at [304, 250] on span "7" at bounding box center [305, 253] width 3 height 7
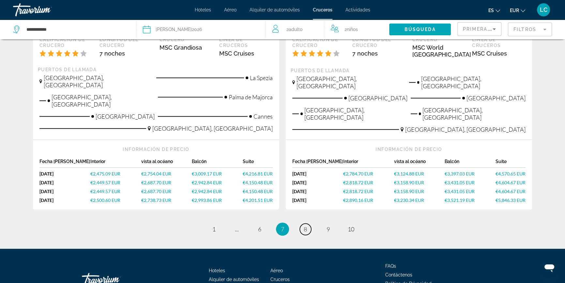
scroll to position [803, 0]
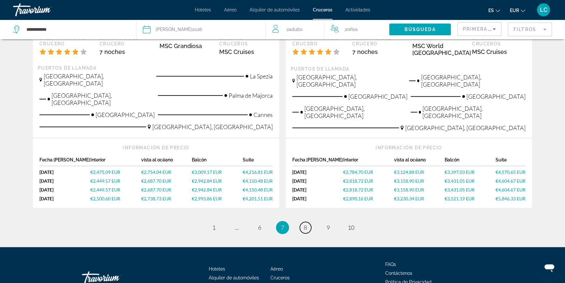
click at [304, 223] on span "8" at bounding box center [305, 226] width 3 height 7
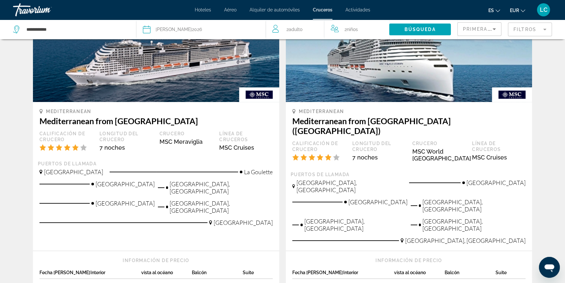
scroll to position [712, 0]
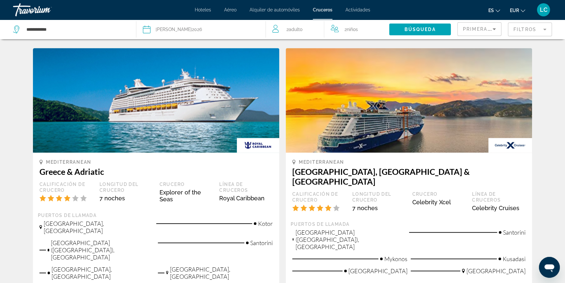
scroll to position [652, 0]
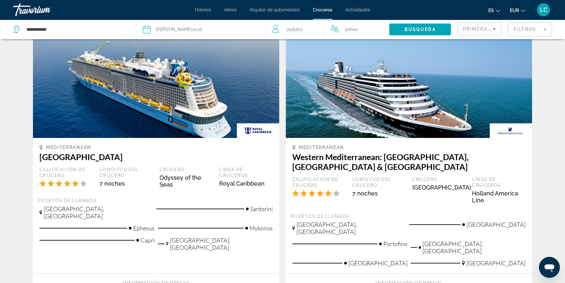
scroll to position [652, 0]
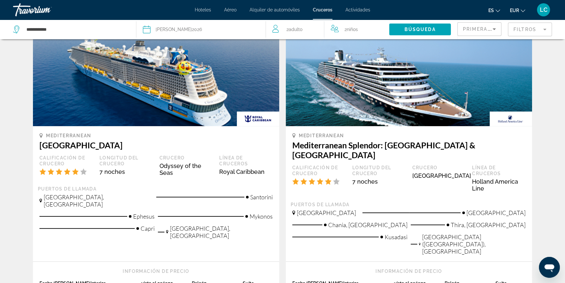
scroll to position [356, 0]
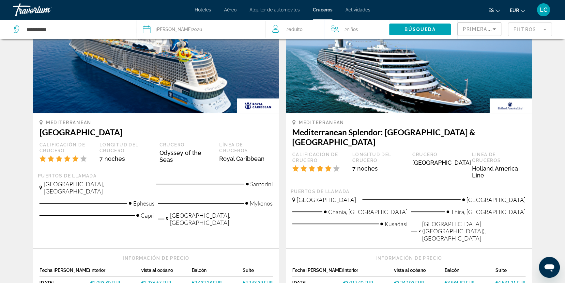
click at [104, 279] on span "€2,093.80 EUR" at bounding box center [105, 282] width 30 height 6
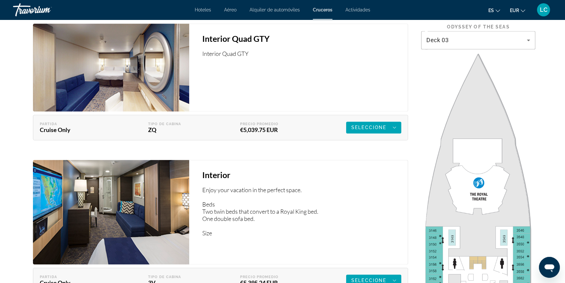
scroll to position [1097, 0]
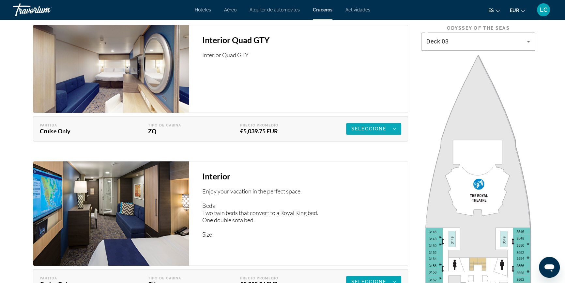
click at [376, 127] on span "Seleccione" at bounding box center [368, 128] width 35 height 5
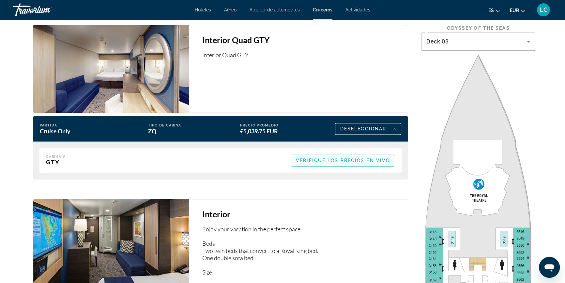
click at [359, 161] on span "Verifique los precios en vivo" at bounding box center [343, 160] width 94 height 5
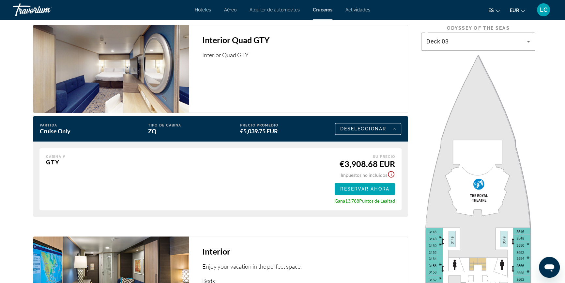
click at [390, 172] on icon "Show Taxes and Fees disclaimer" at bounding box center [391, 174] width 8 height 8
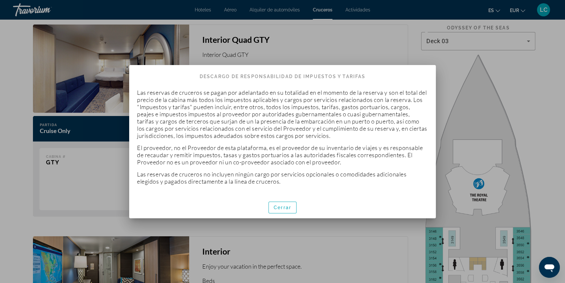
scroll to position [0, 0]
click at [285, 206] on span "Cerrar" at bounding box center [283, 207] width 18 height 5
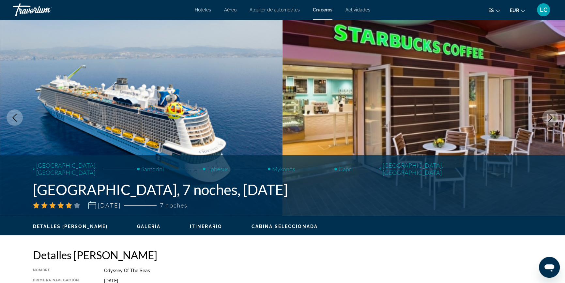
scroll to position [1097, 0]
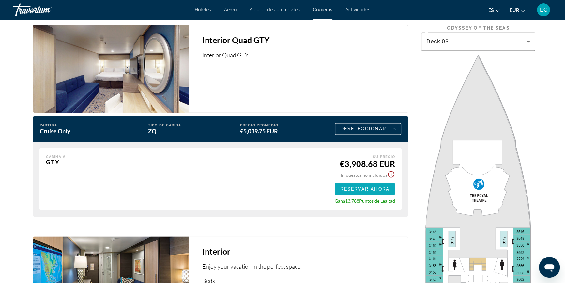
click at [347, 188] on span "Reservar ahora" at bounding box center [364, 188] width 49 height 5
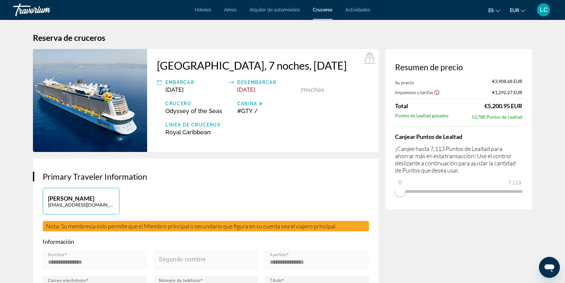
click at [437, 91] on icon "Show Taxes and Fees disclaimer" at bounding box center [437, 92] width 6 height 6
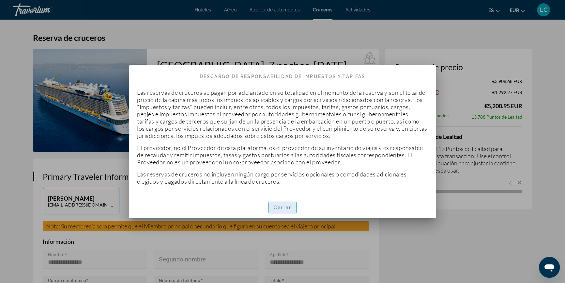
click at [279, 207] on span "Cerrar" at bounding box center [283, 207] width 18 height 5
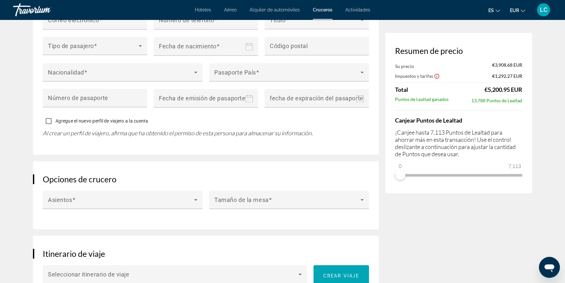
scroll to position [1157, 0]
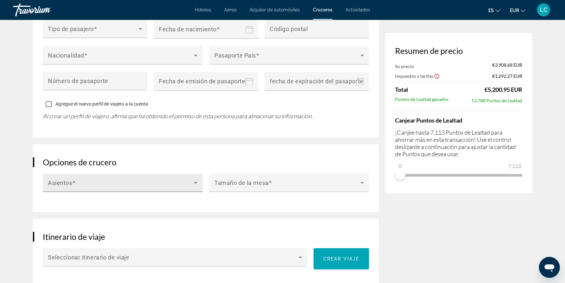
click at [195, 179] on icon "Main content" at bounding box center [196, 182] width 8 height 8
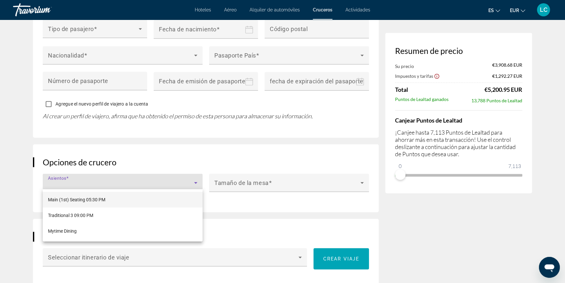
click at [284, 181] on div at bounding box center [282, 141] width 565 height 283
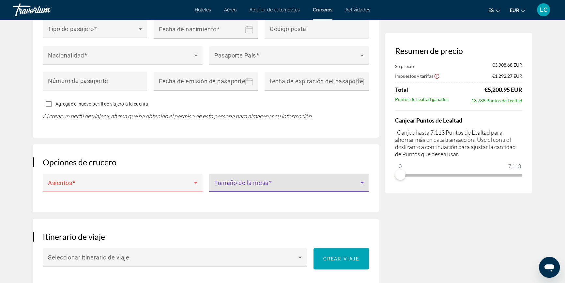
click at [301, 181] on span "Main content" at bounding box center [287, 185] width 146 height 8
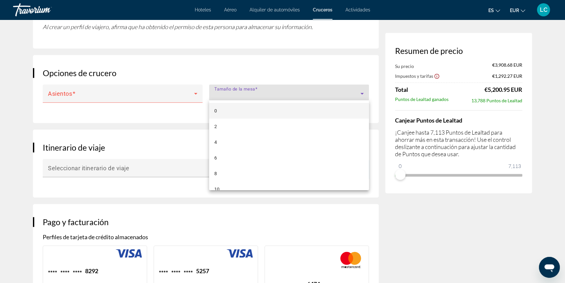
scroll to position [9, 0]
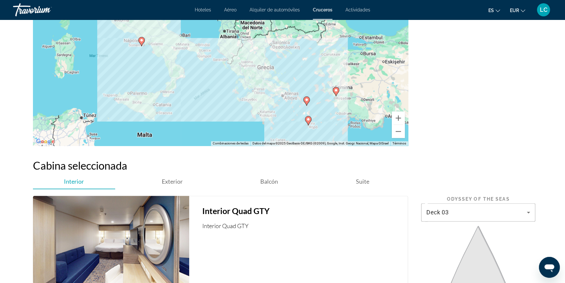
scroll to position [771, 0]
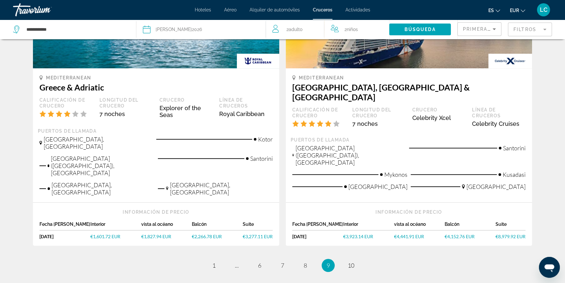
scroll to position [697, 0]
click at [305, 261] on span "8" at bounding box center [305, 264] width 3 height 7
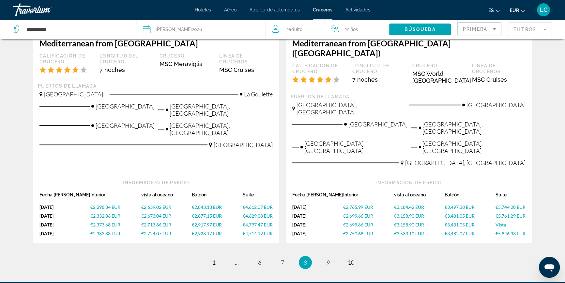
scroll to position [803, 0]
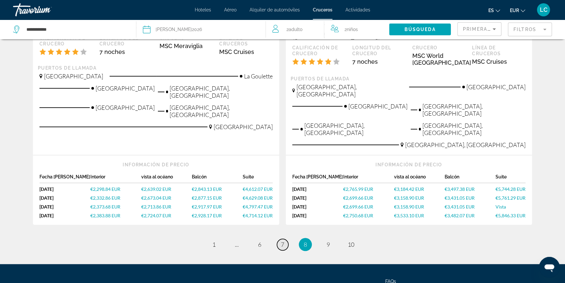
click at [281, 240] on span "7" at bounding box center [282, 243] width 3 height 7
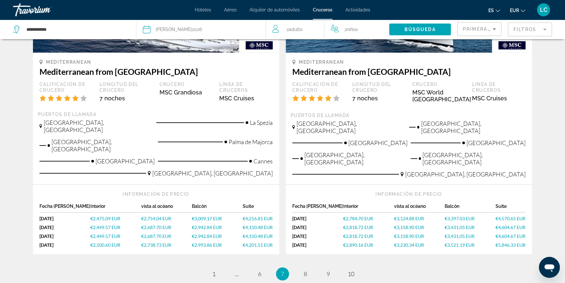
scroll to position [803, 0]
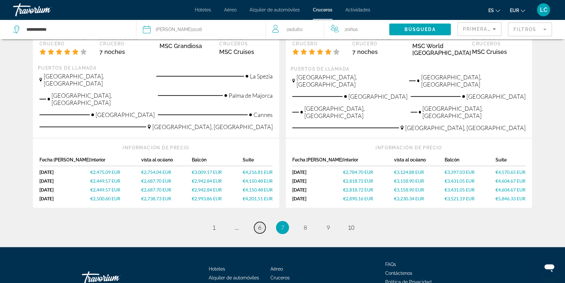
click at [263, 222] on link "page 6" at bounding box center [259, 227] width 11 height 11
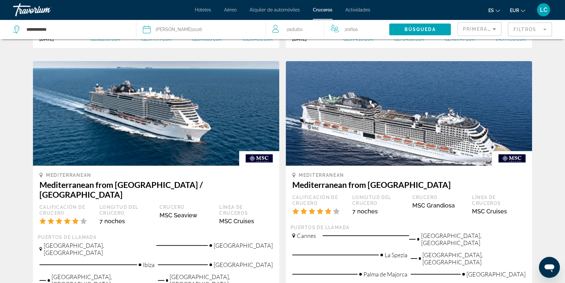
scroll to position [356, 0]
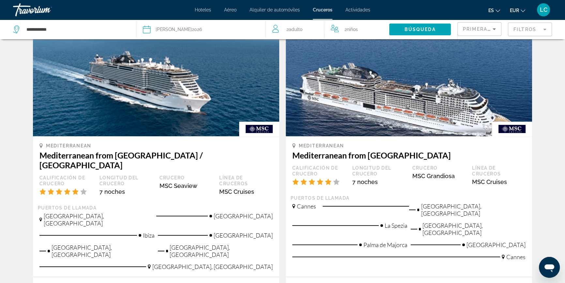
click at [486, 24] on div "Primeras salidas" at bounding box center [479, 32] width 33 height 18
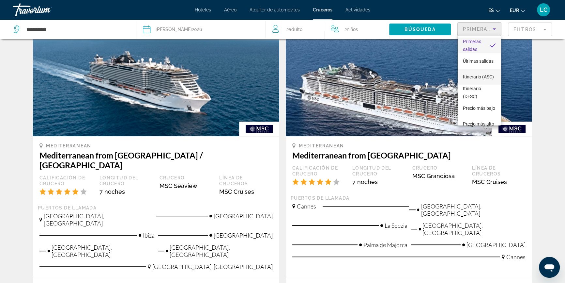
scroll to position [25, 0]
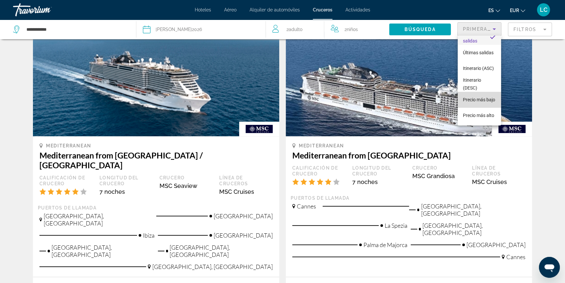
click at [480, 97] on span "Precio más bajo" at bounding box center [479, 99] width 32 height 5
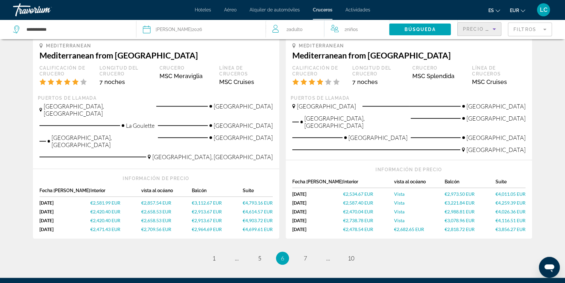
scroll to position [821, 0]
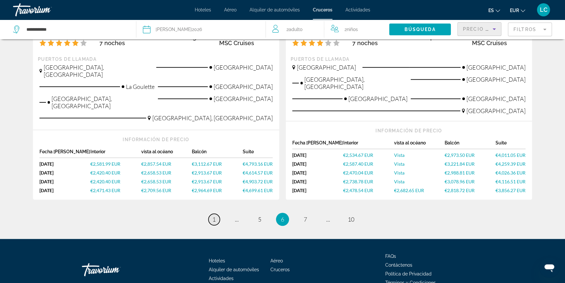
click at [211, 213] on link "page 1" at bounding box center [213, 218] width 11 height 11
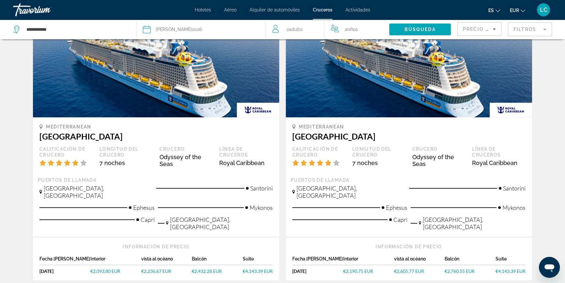
scroll to position [682, 0]
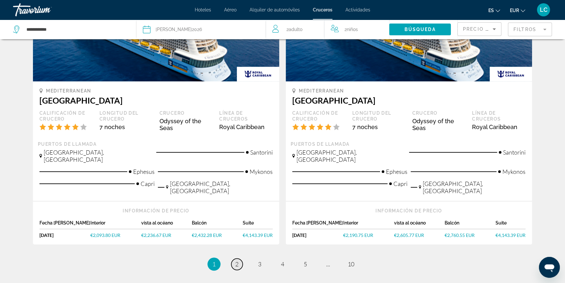
click at [240, 258] on link "page 2" at bounding box center [236, 263] width 11 height 11
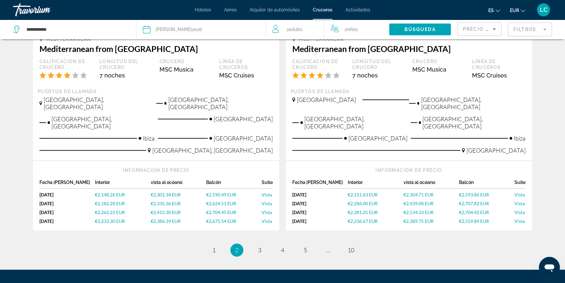
scroll to position [812, 0]
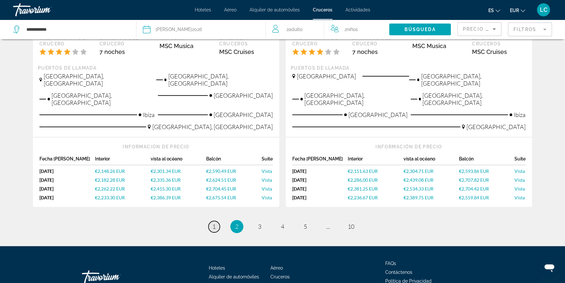
click at [215, 222] on span "1" at bounding box center [213, 225] width 3 height 7
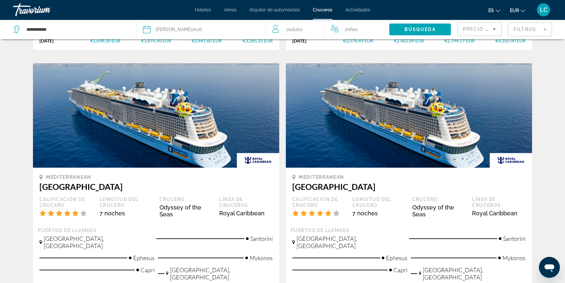
scroll to position [652, 0]
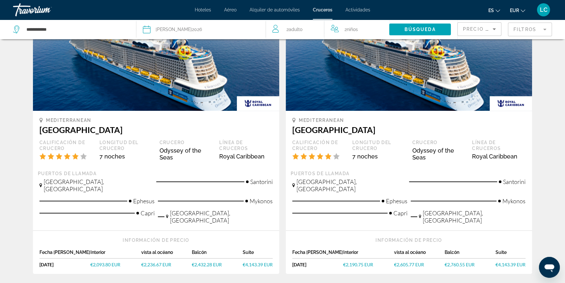
click at [354, 261] on span "€2,190.75 EUR" at bounding box center [358, 264] width 30 height 6
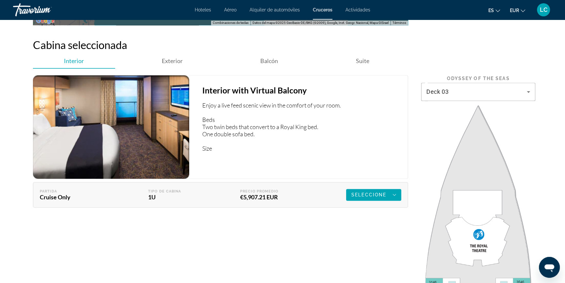
scroll to position [1097, 0]
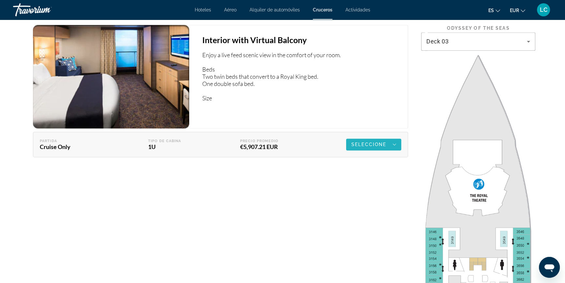
click at [372, 139] on span "Main content" at bounding box center [373, 144] width 55 height 16
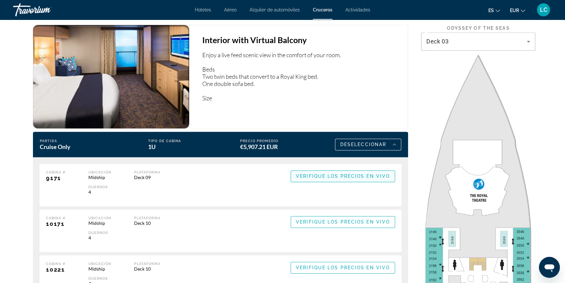
click at [369, 175] on span "Verifique los precios en vivo" at bounding box center [343, 175] width 94 height 5
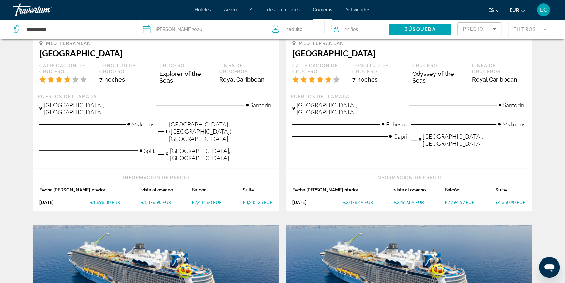
scroll to position [415, 0]
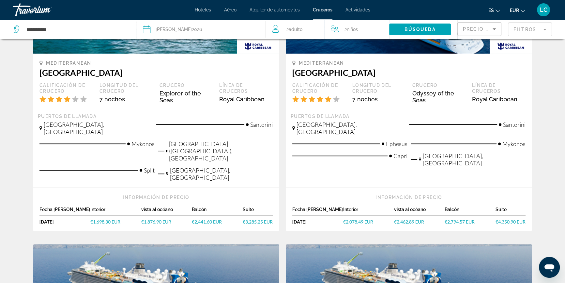
click at [362, 219] on span "€2,078.49 EUR" at bounding box center [358, 222] width 30 height 6
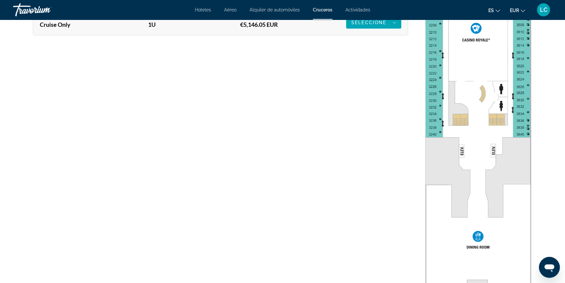
scroll to position [1334, 0]
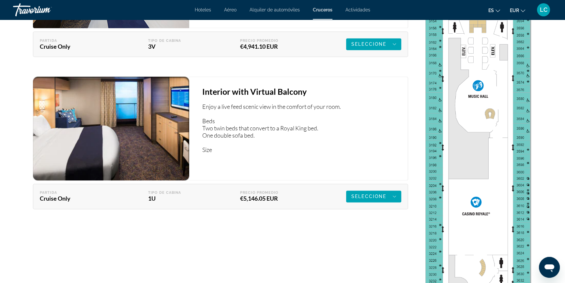
click at [544, 11] on span "LC" at bounding box center [544, 10] width 8 height 7
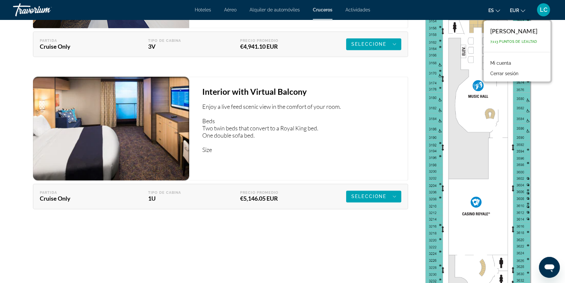
click at [487, 73] on li "Cerrar sesión" at bounding box center [517, 73] width 60 height 10
click at [487, 75] on button "Cerrar sesión" at bounding box center [504, 73] width 35 height 8
